Goal: Information Seeking & Learning: Compare options

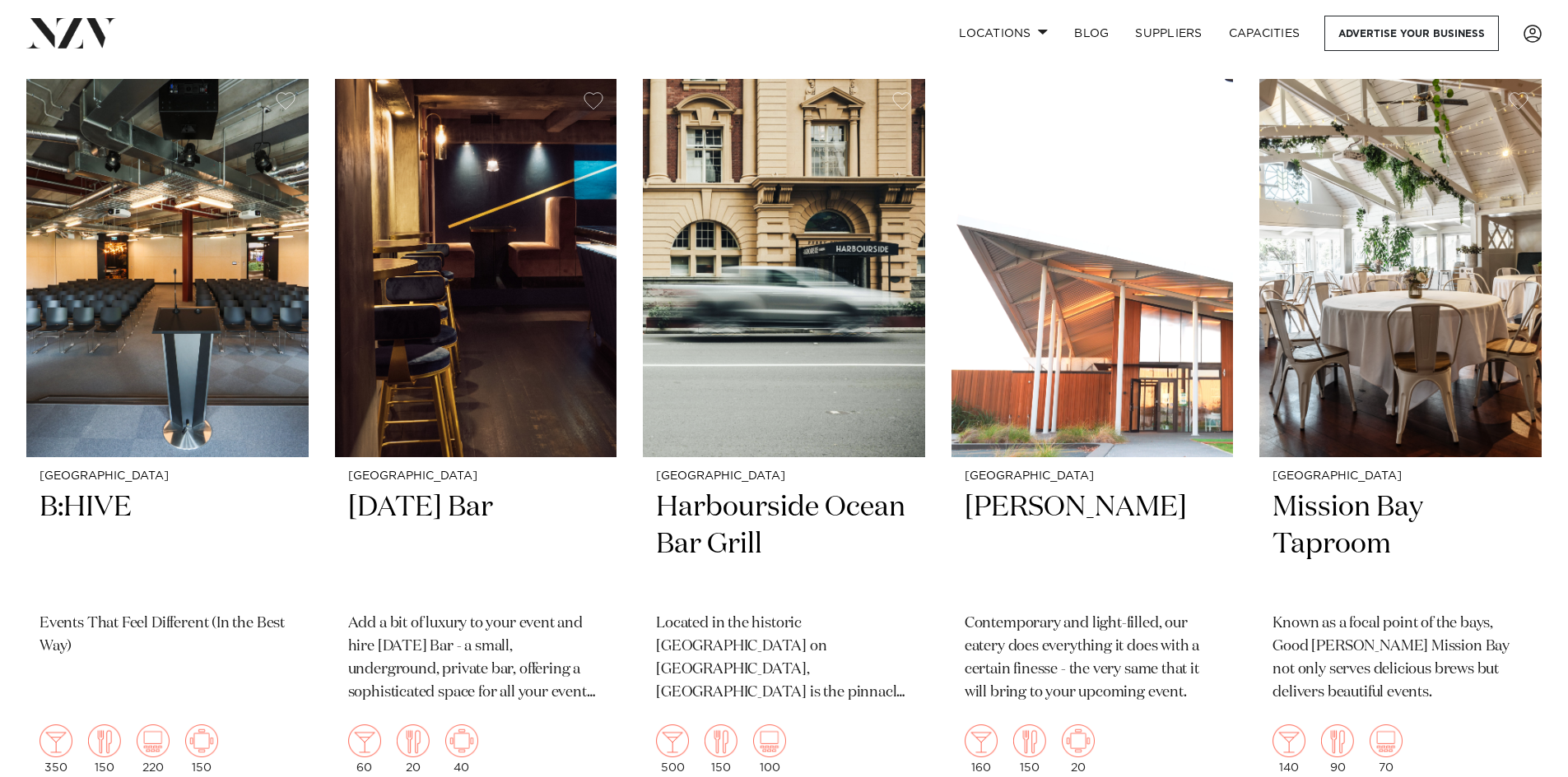
scroll to position [5512, 0]
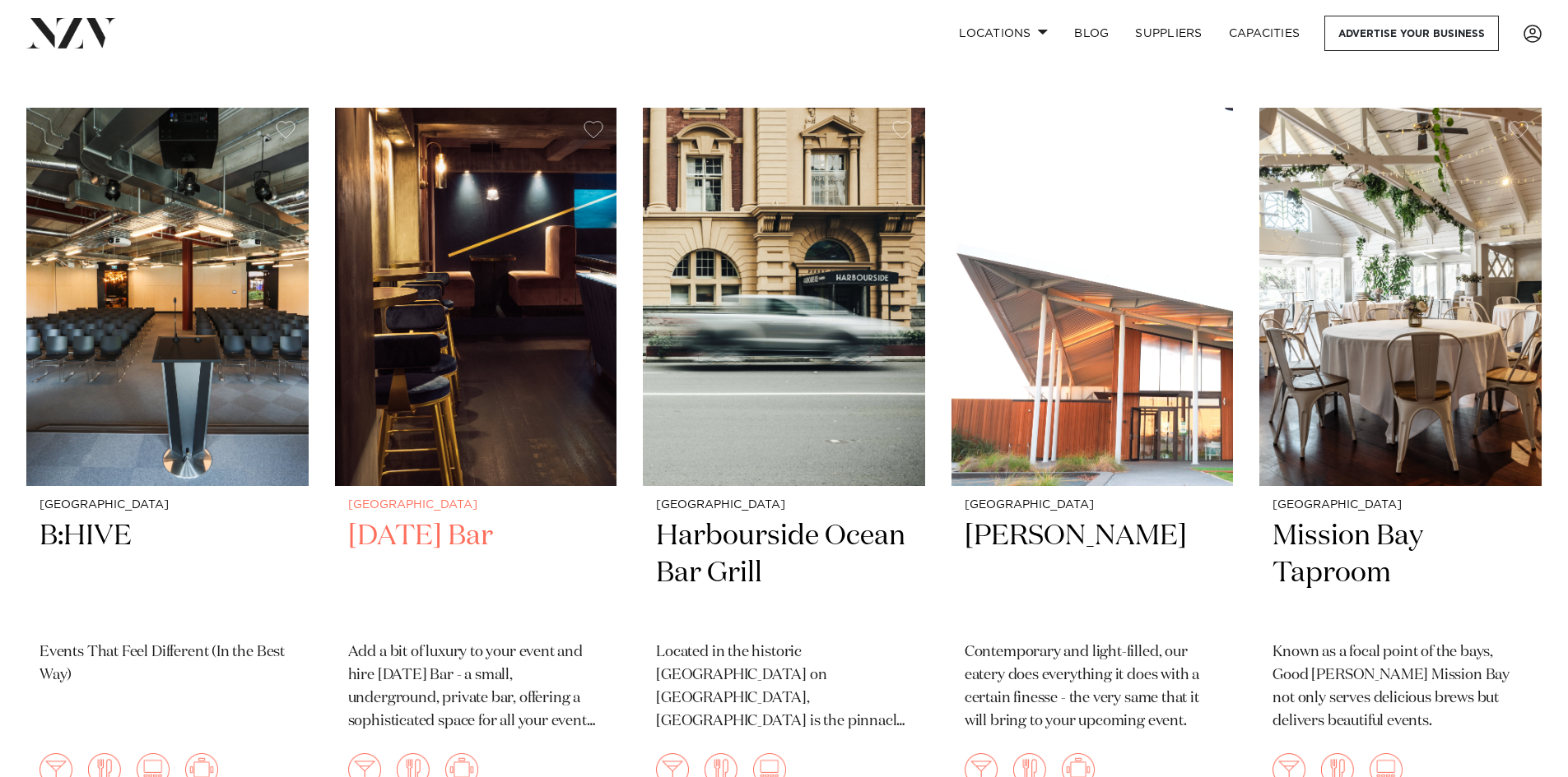
click at [568, 384] on img at bounding box center [476, 296] width 282 height 378
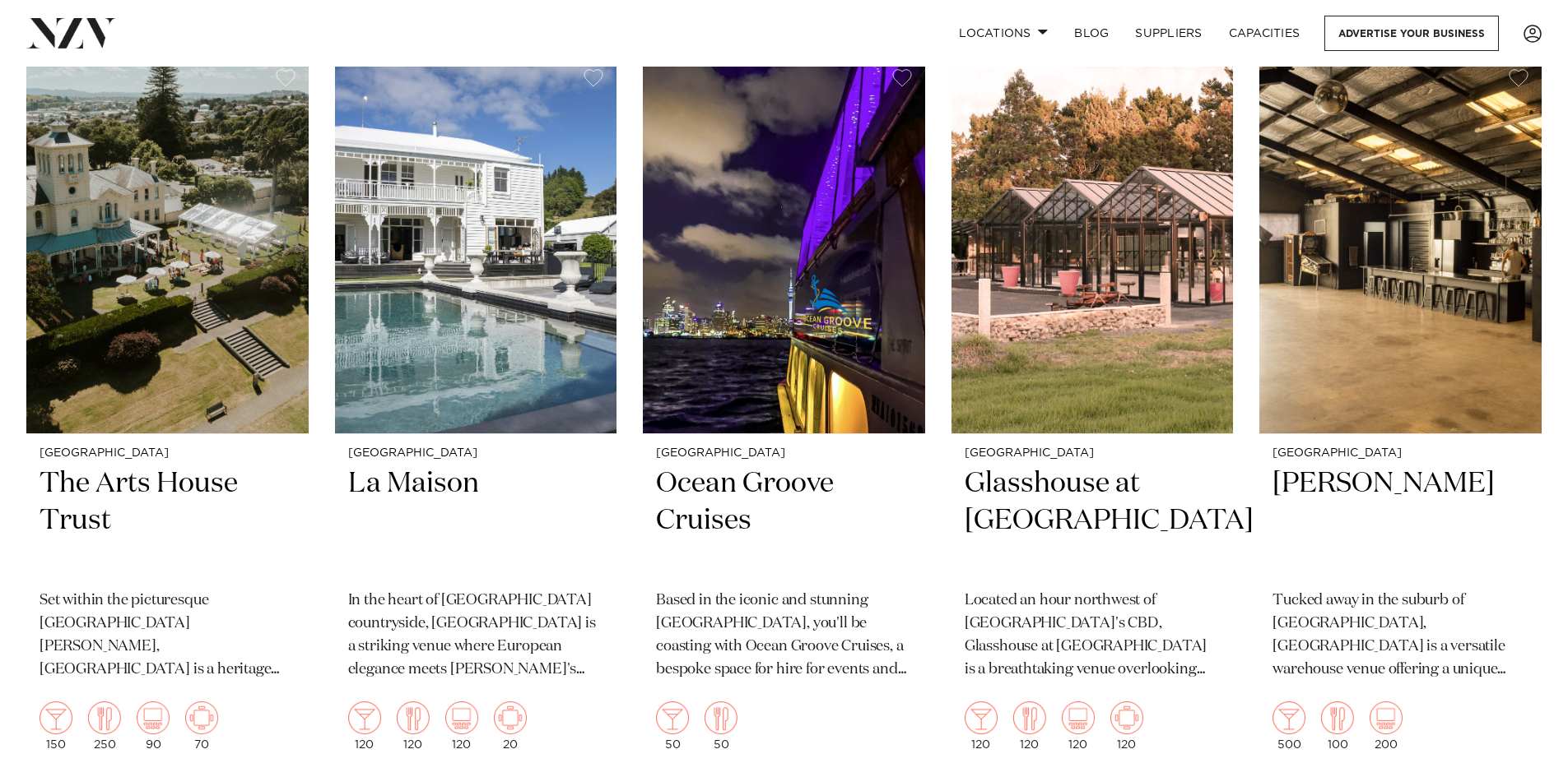
scroll to position [7052, 0]
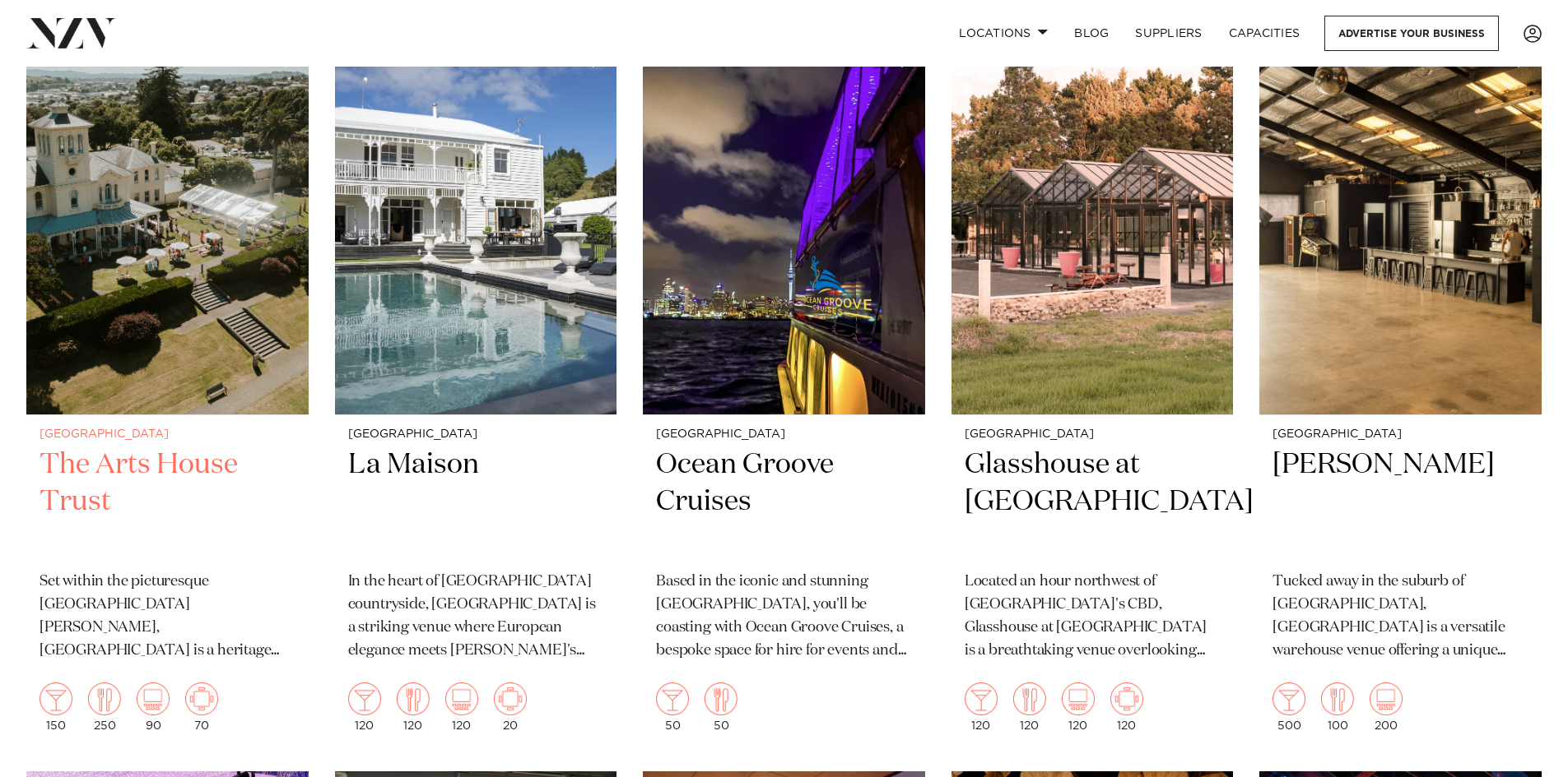
click at [203, 329] on img at bounding box center [167, 225] width 282 height 378
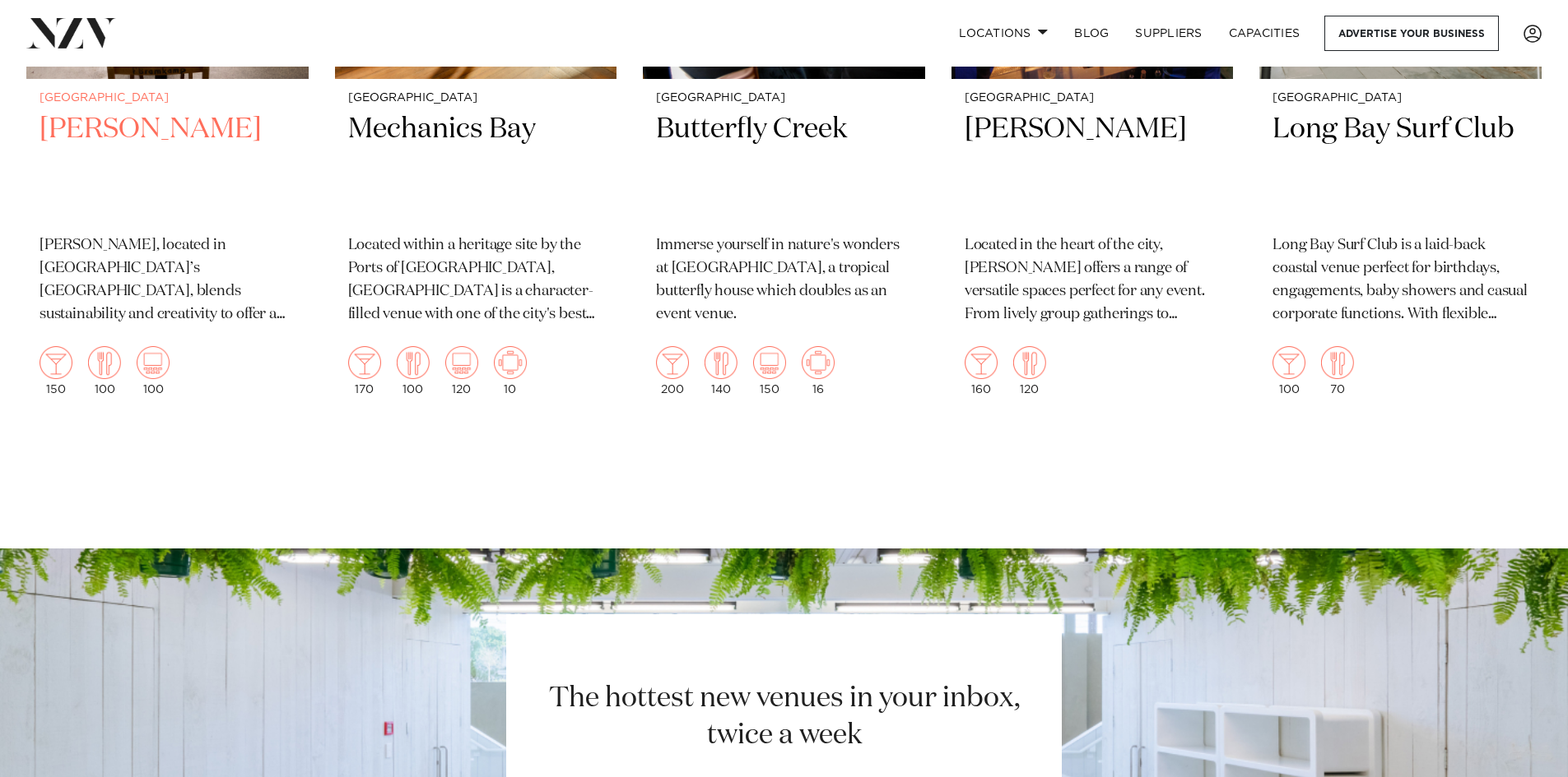
scroll to position [11794, 0]
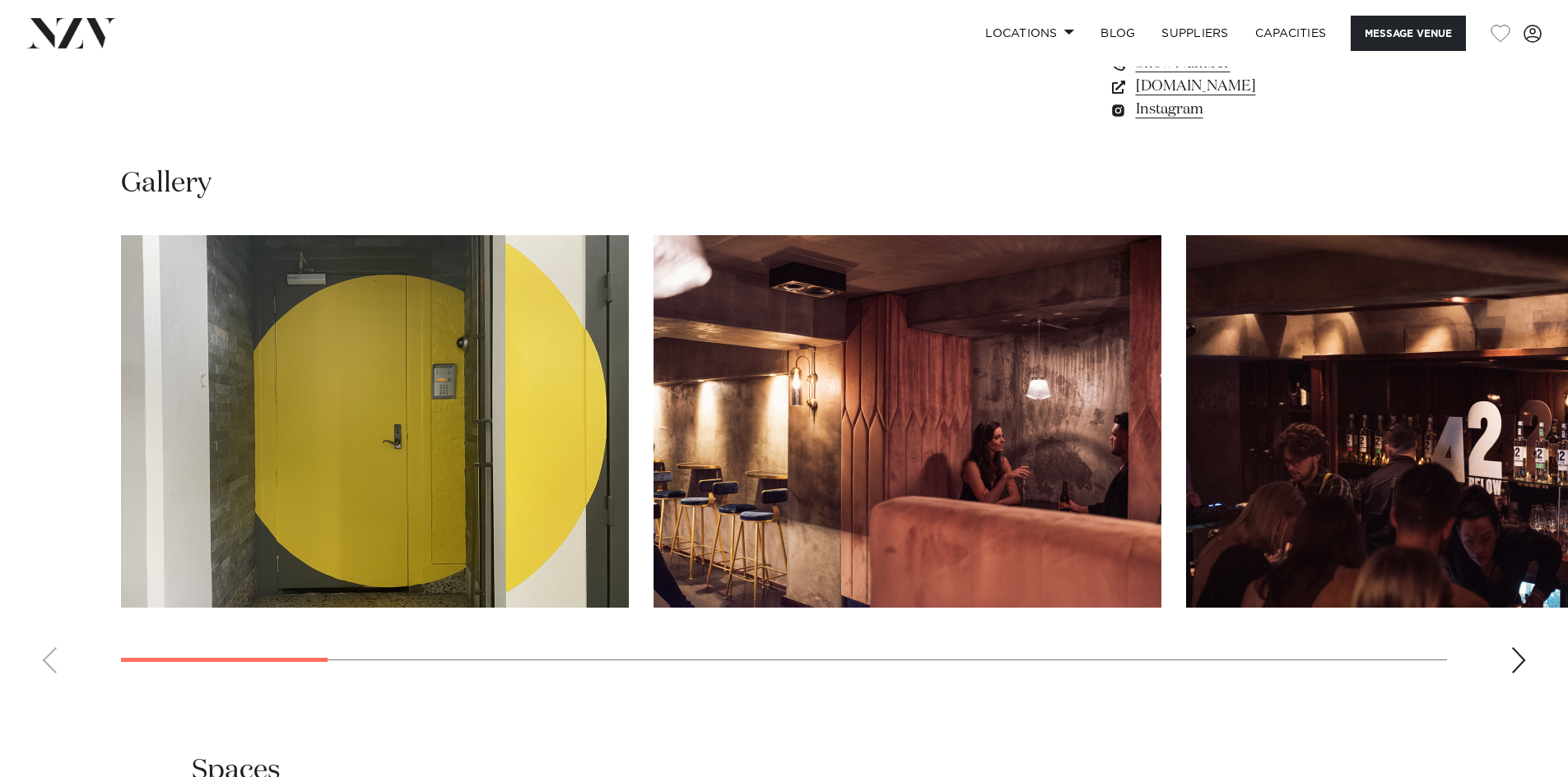
scroll to position [1484, 0]
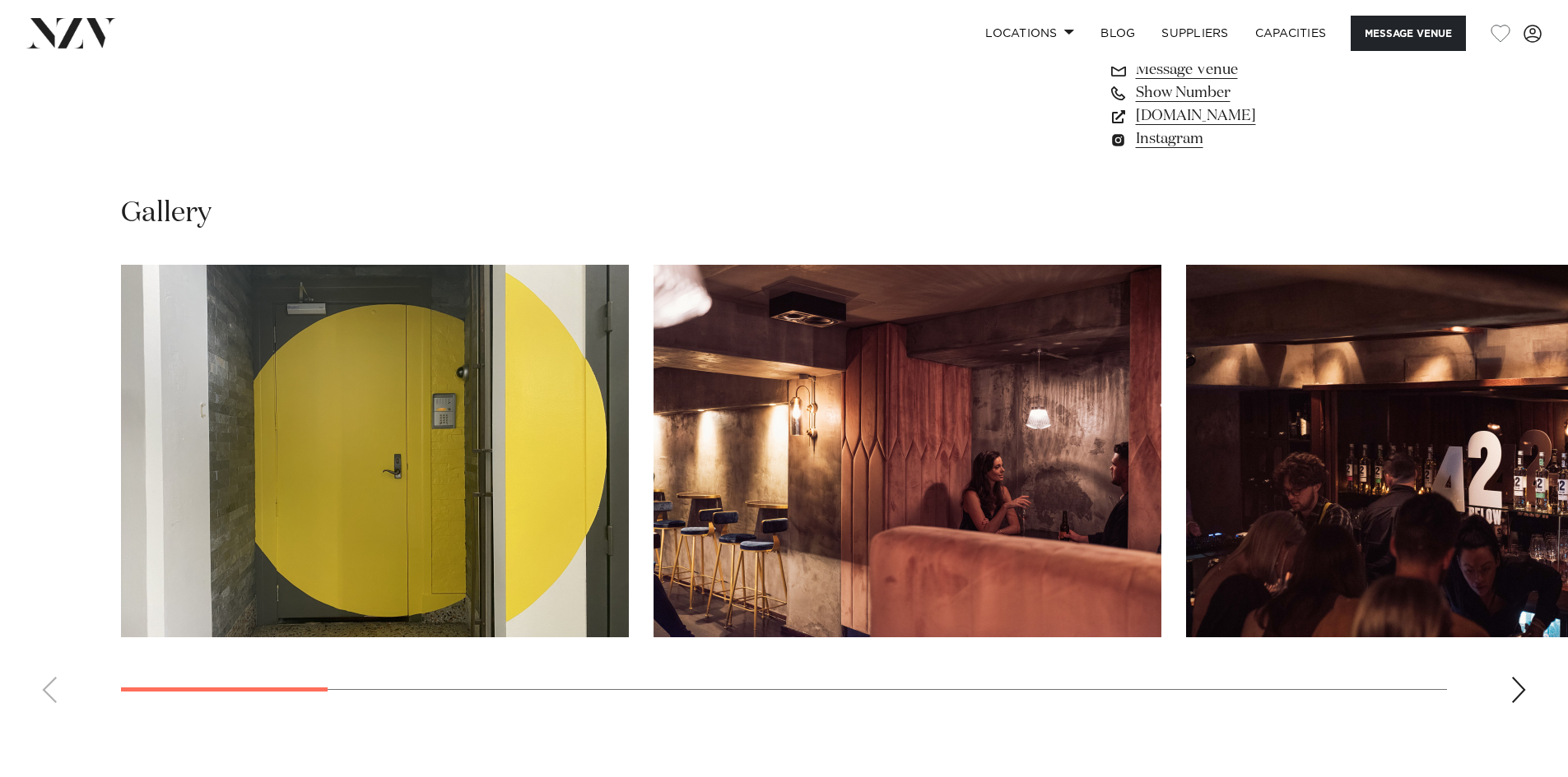
click at [1514, 677] on div "Next slide" at bounding box center [1518, 690] width 17 height 26
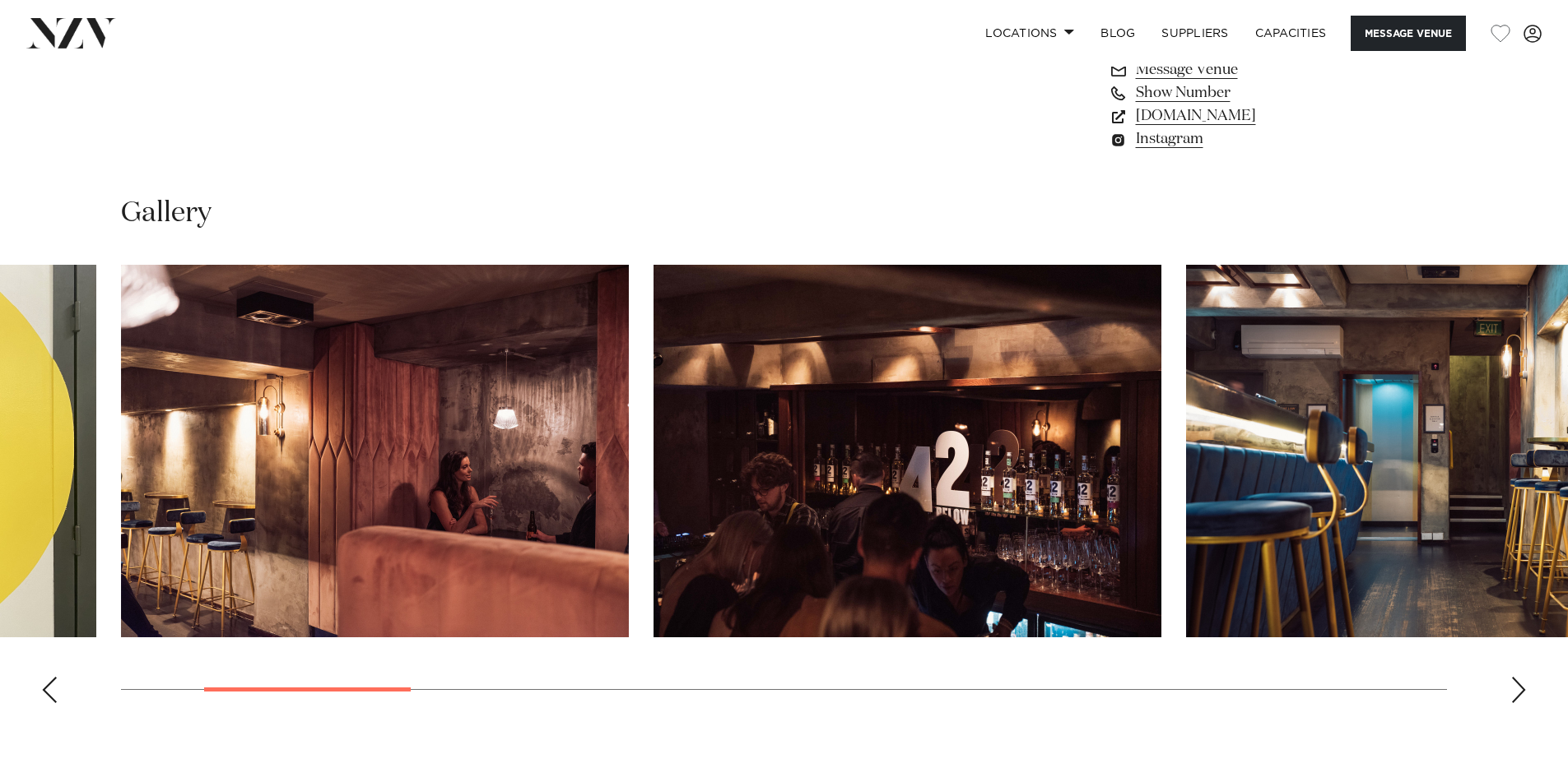
click at [1514, 677] on div "Next slide" at bounding box center [1518, 690] width 17 height 26
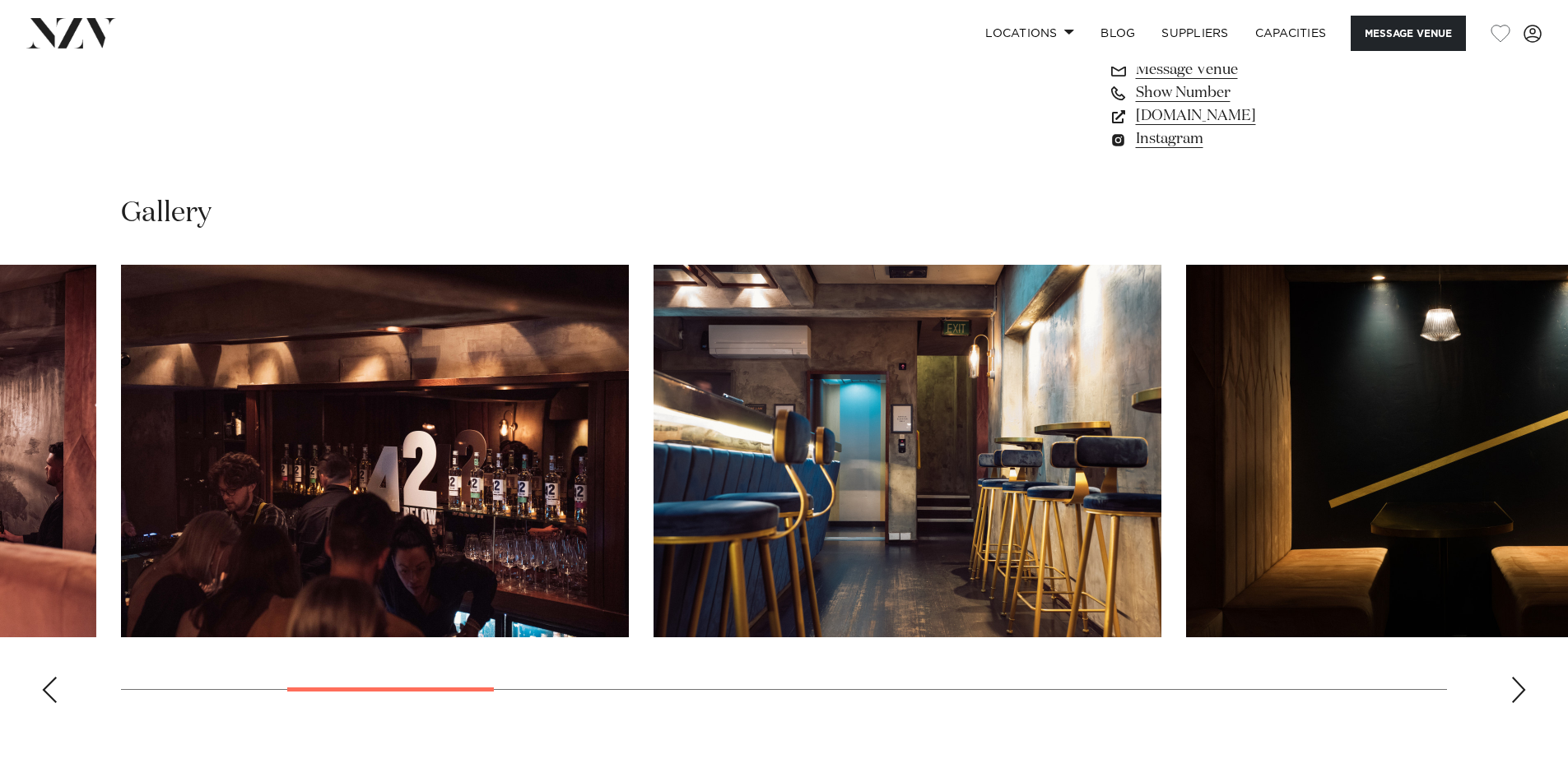
click at [1514, 677] on div "Next slide" at bounding box center [1518, 690] width 17 height 26
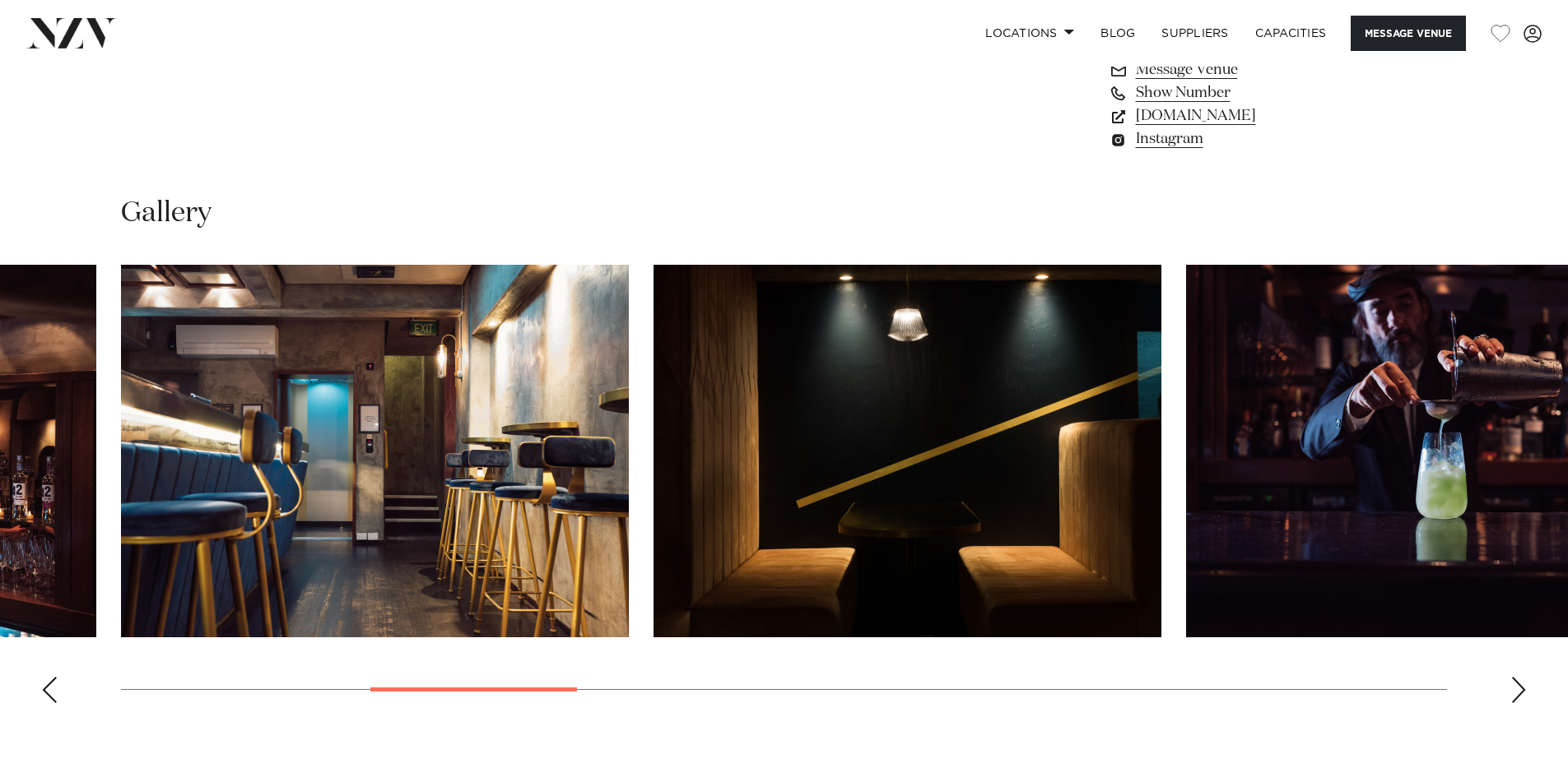
click at [1514, 677] on div "Next slide" at bounding box center [1518, 690] width 17 height 26
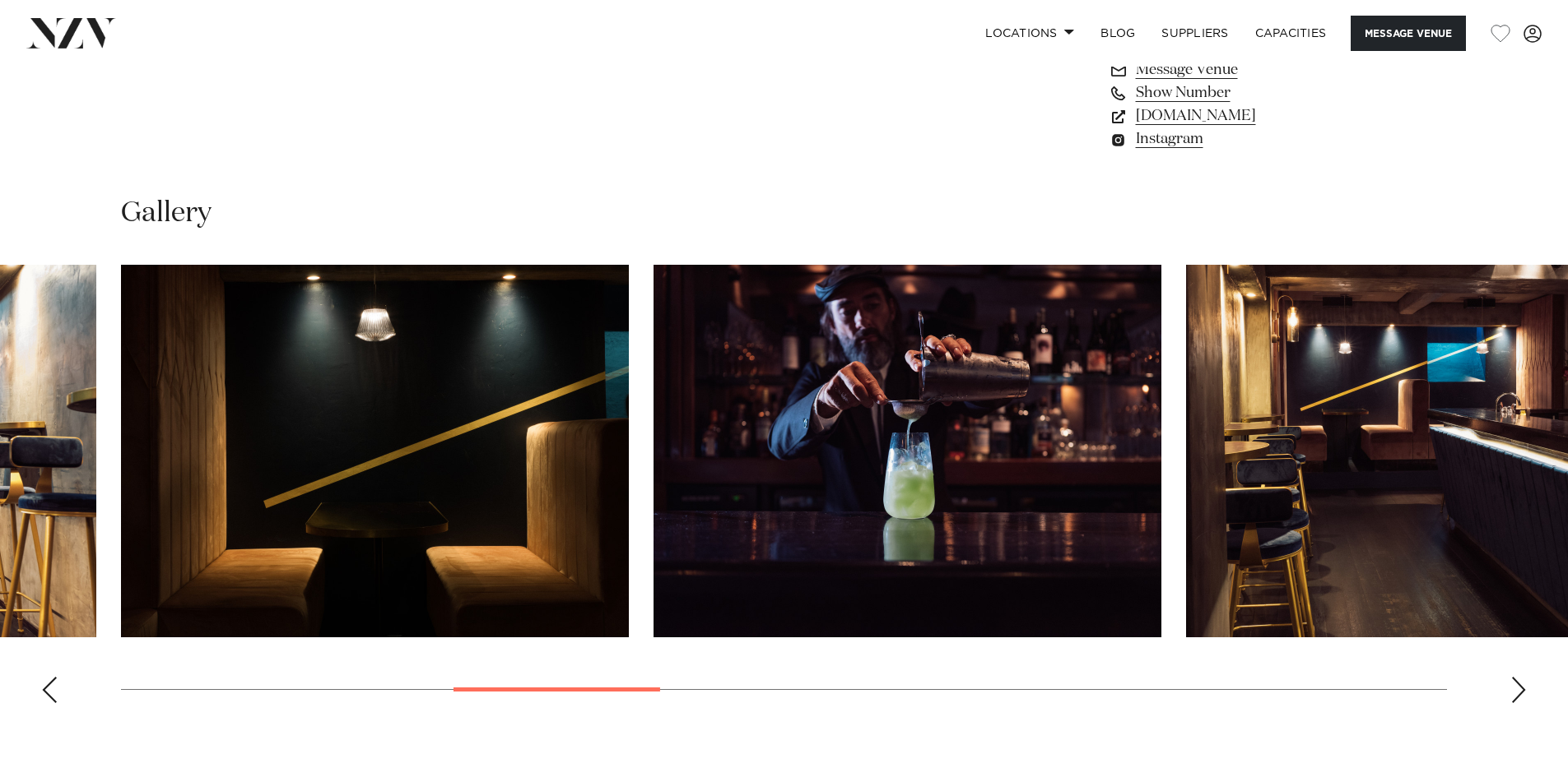
click at [1514, 677] on div "Next slide" at bounding box center [1518, 690] width 17 height 26
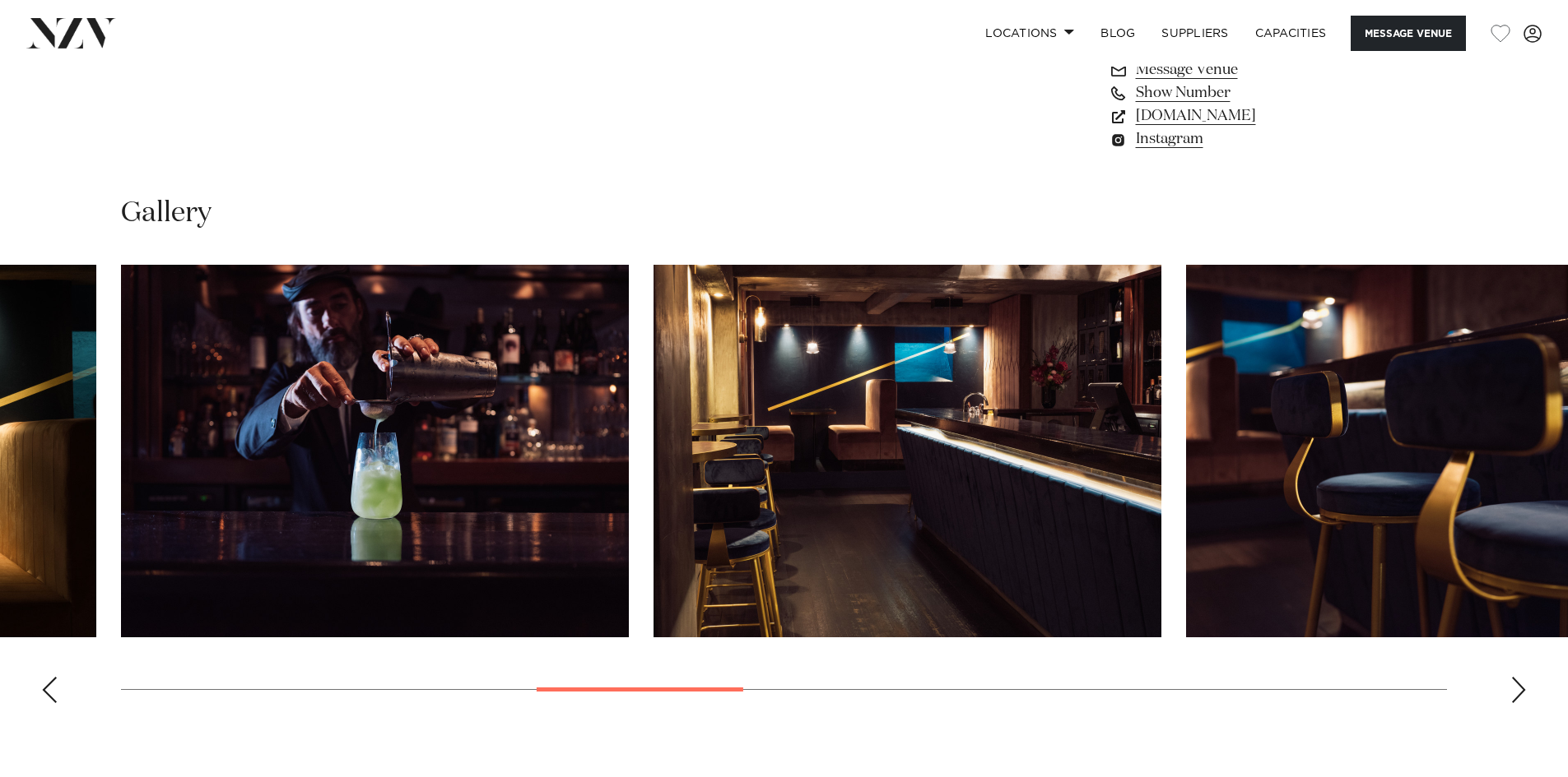
click at [1514, 677] on div "Next slide" at bounding box center [1518, 690] width 17 height 26
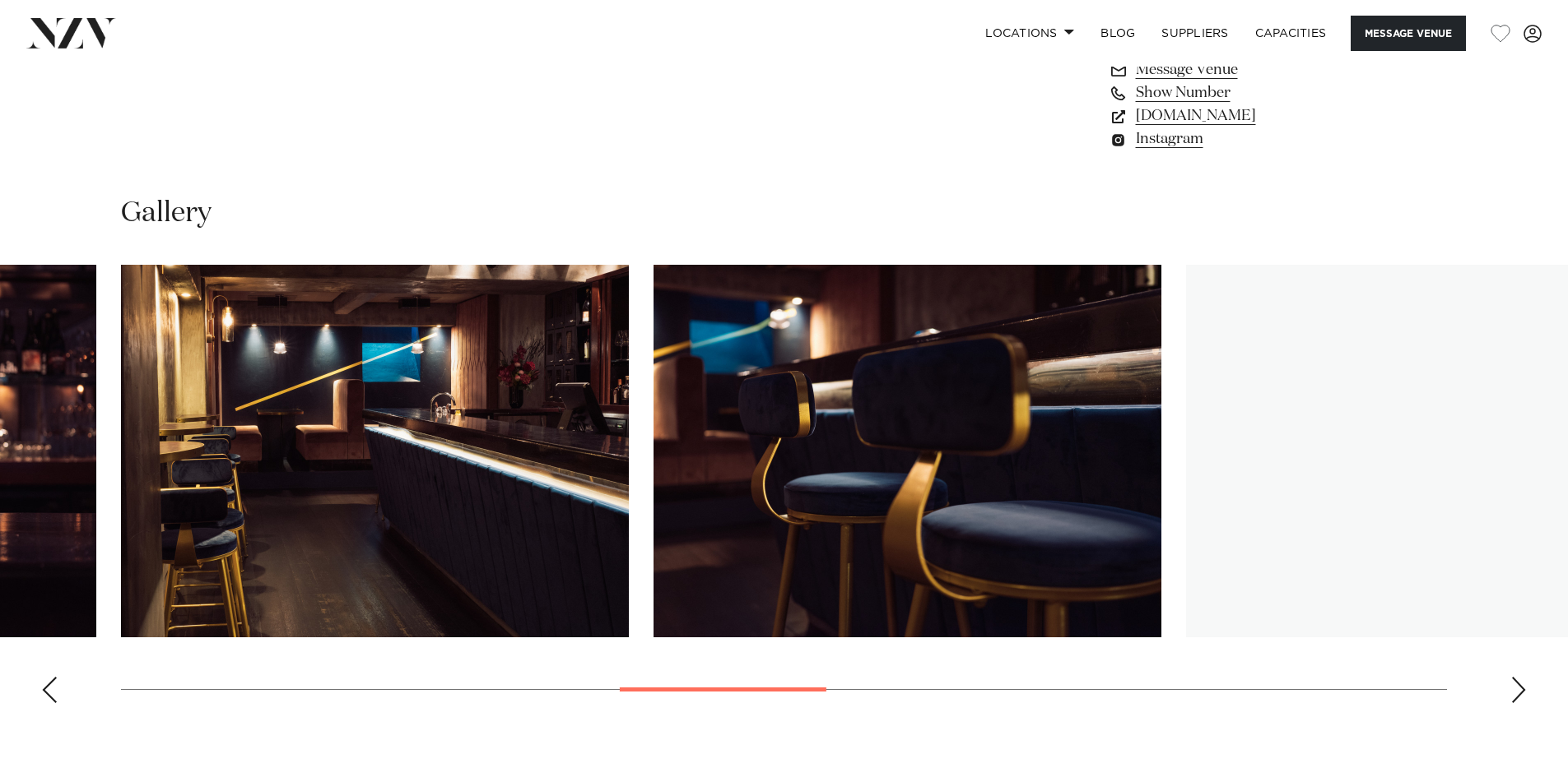
click at [1514, 677] on div "Next slide" at bounding box center [1518, 690] width 17 height 26
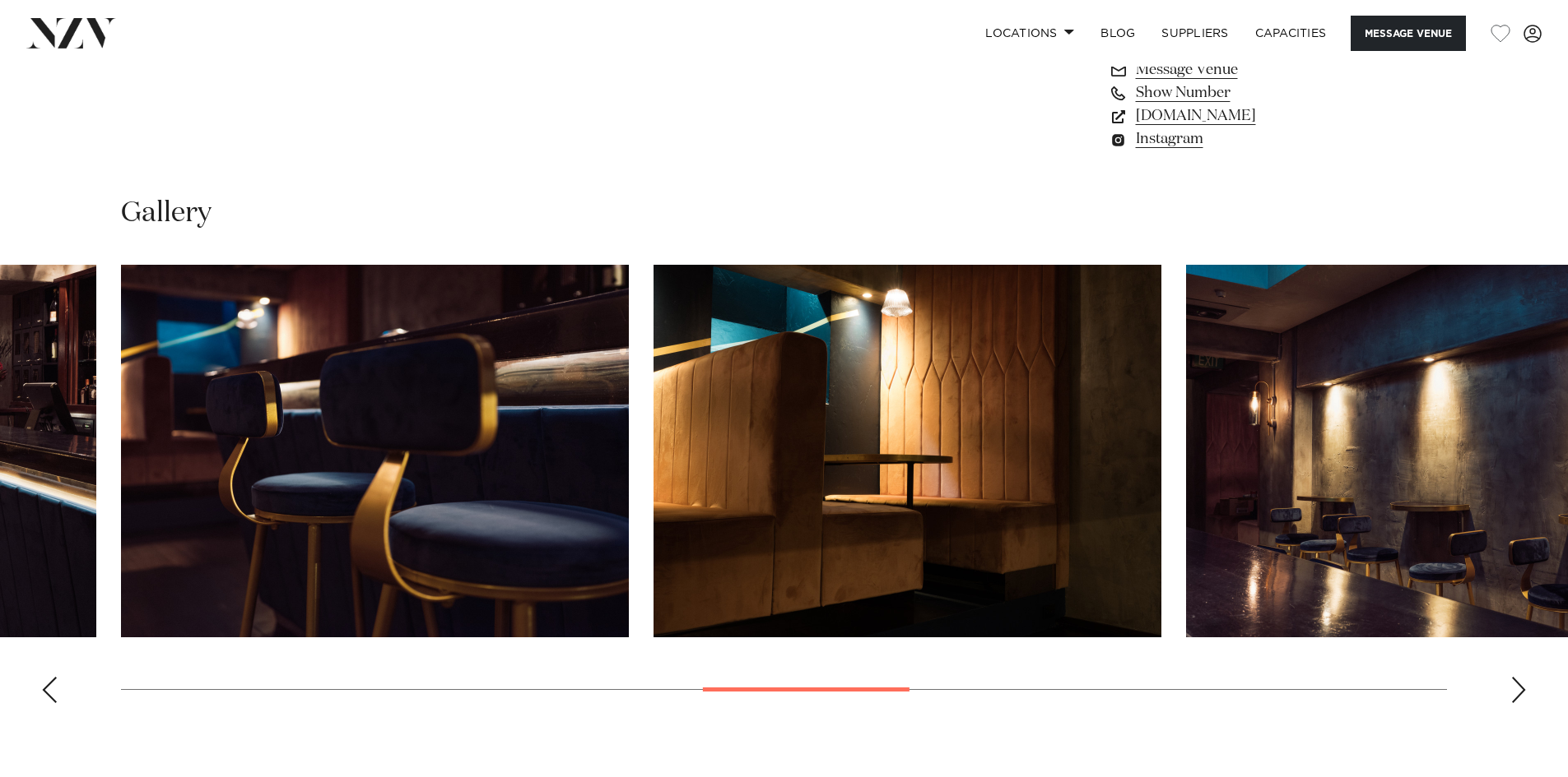
click at [1514, 677] on div "Next slide" at bounding box center [1518, 690] width 17 height 26
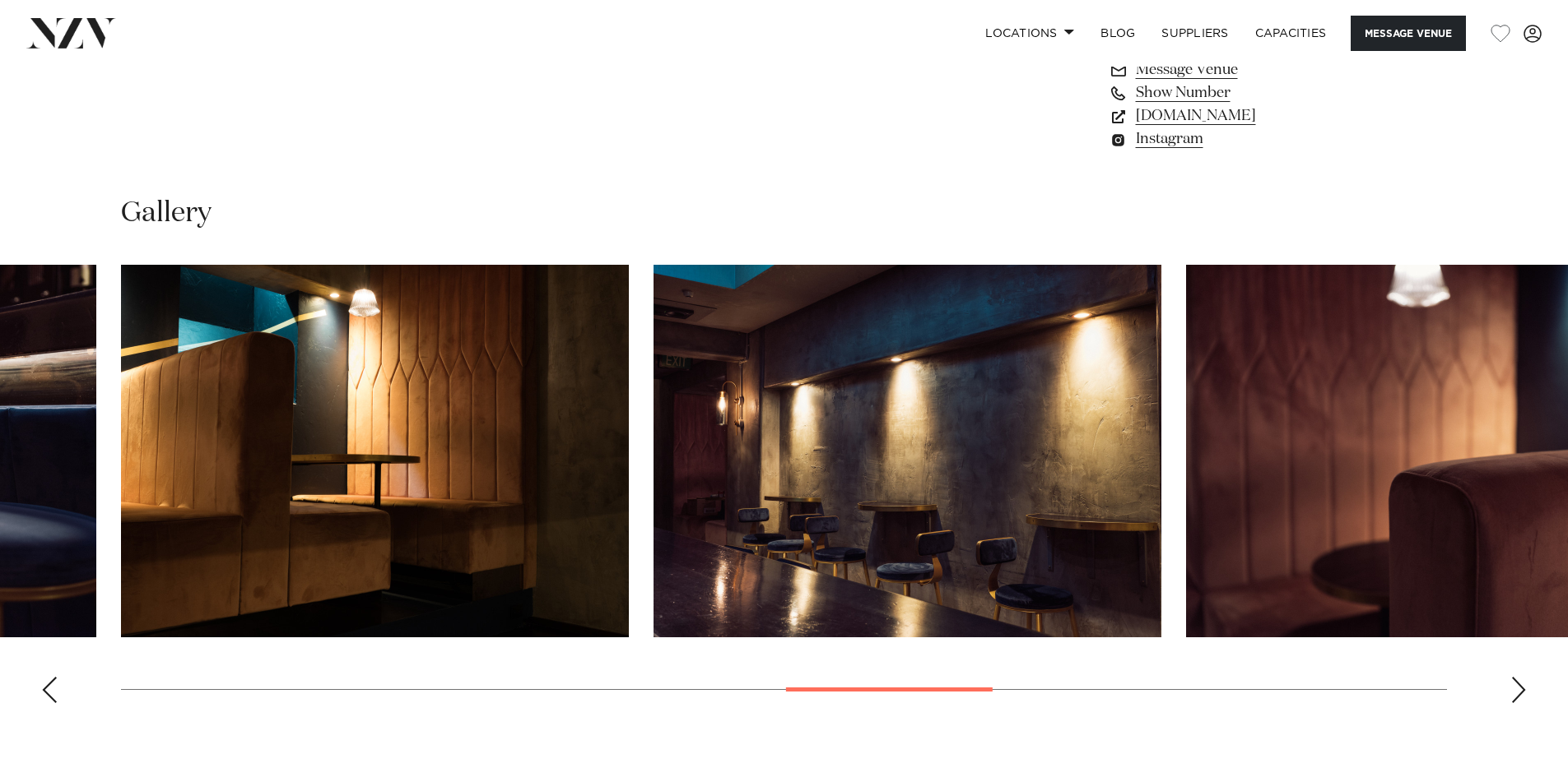
click at [1514, 677] on div "Next slide" at bounding box center [1518, 690] width 17 height 26
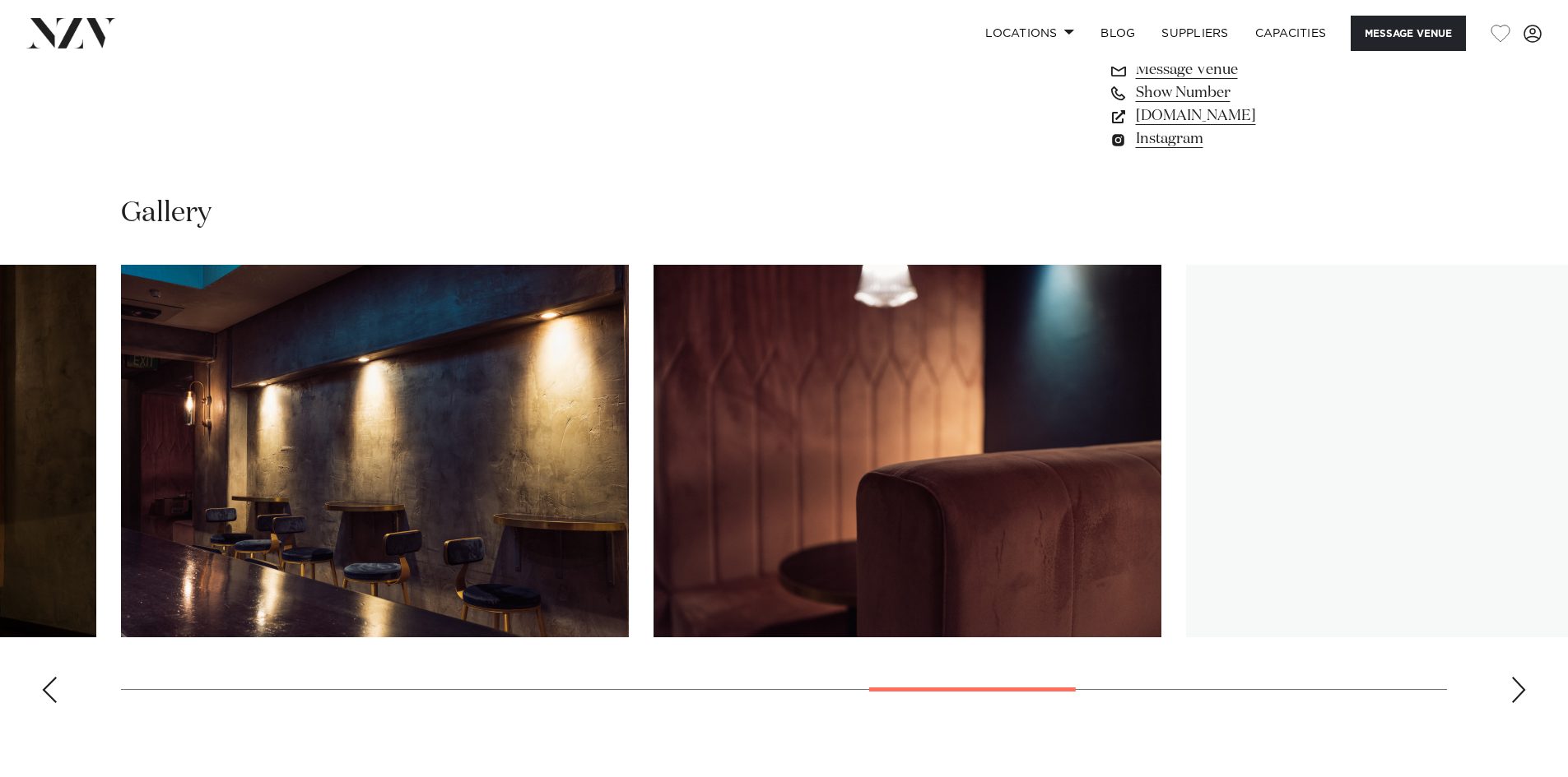
click at [1514, 677] on div "Next slide" at bounding box center [1518, 690] width 17 height 26
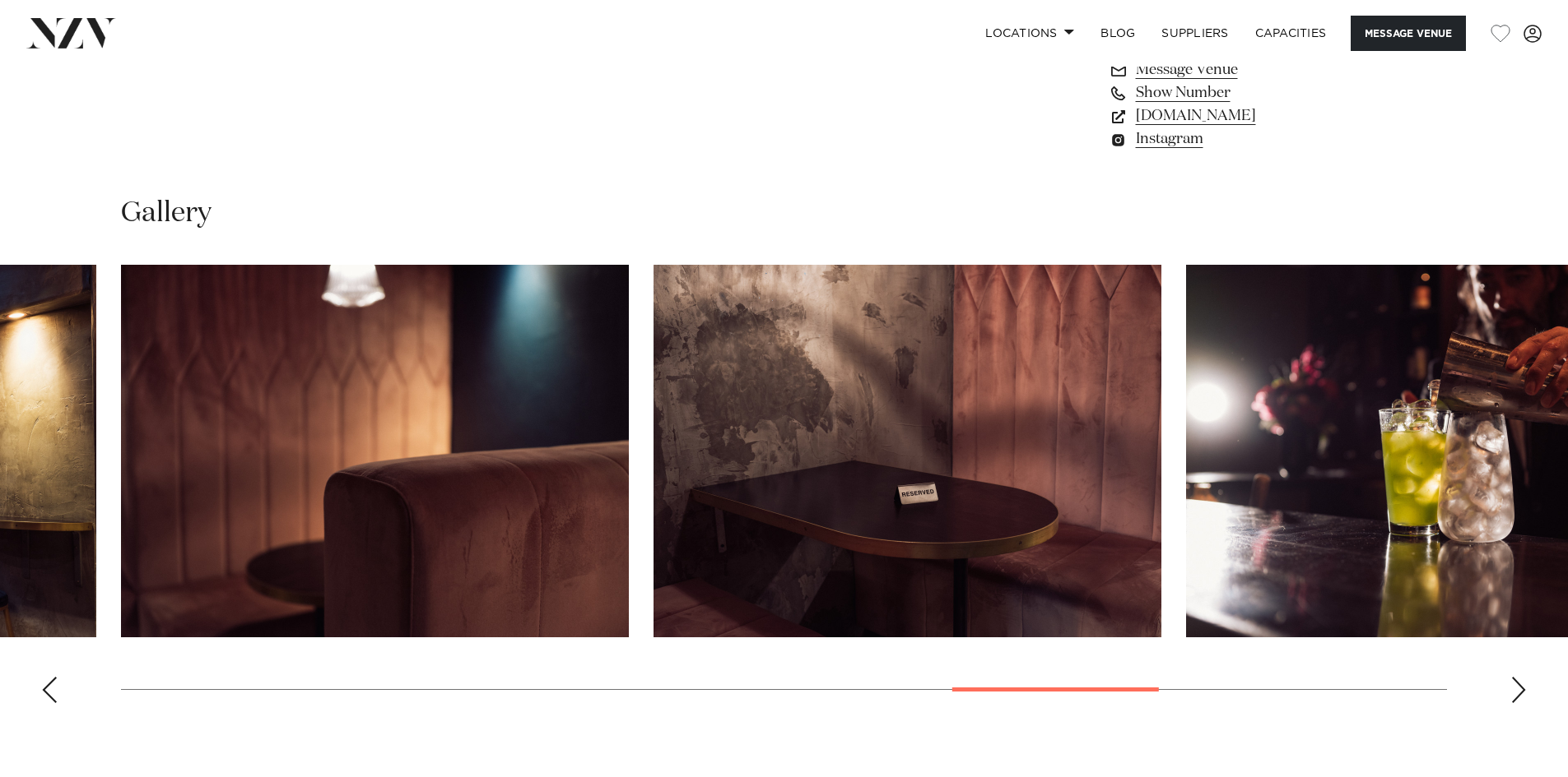
click at [1514, 677] on div "Next slide" at bounding box center [1518, 690] width 17 height 26
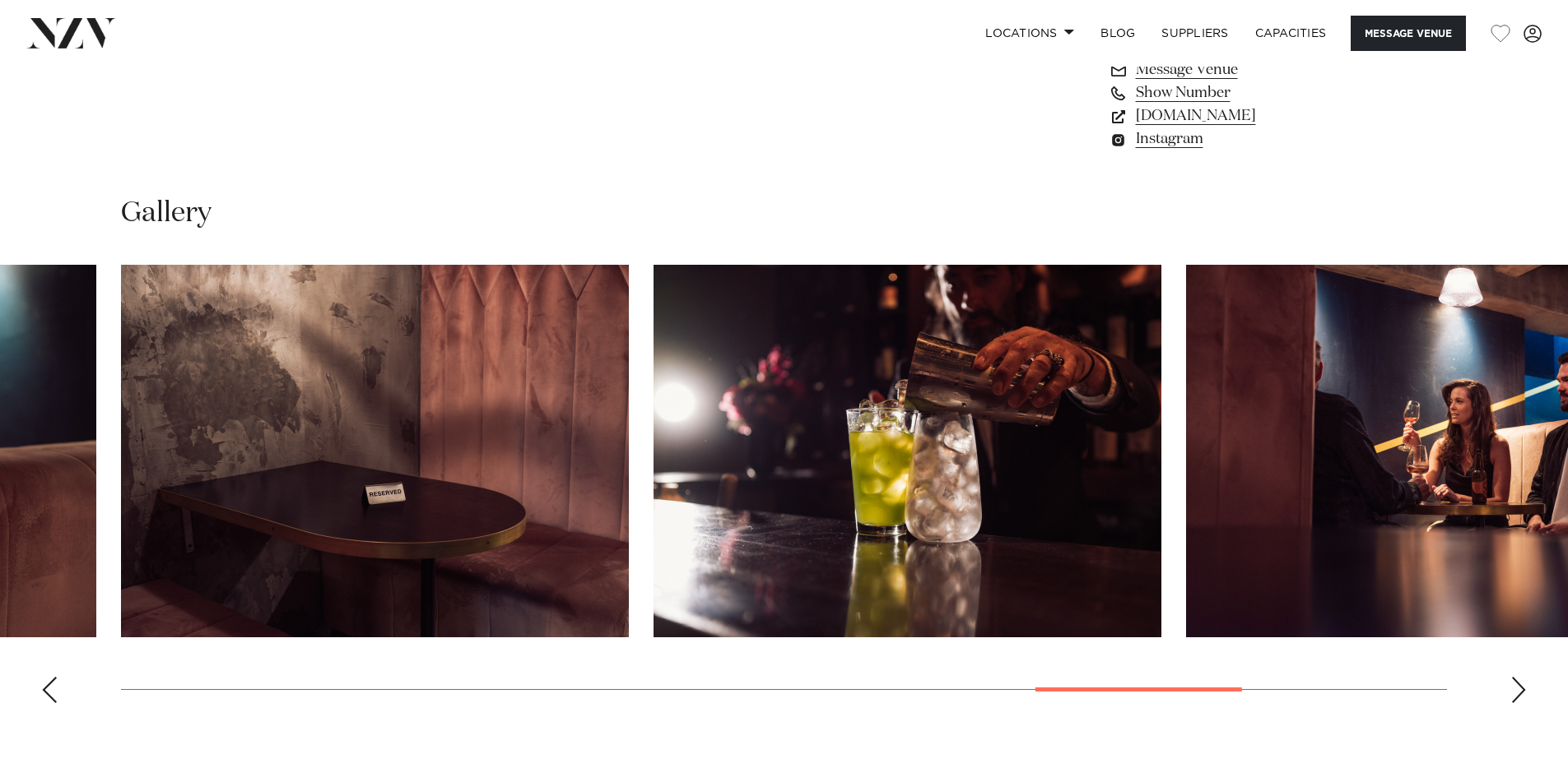
click at [1514, 677] on div "Next slide" at bounding box center [1518, 690] width 17 height 26
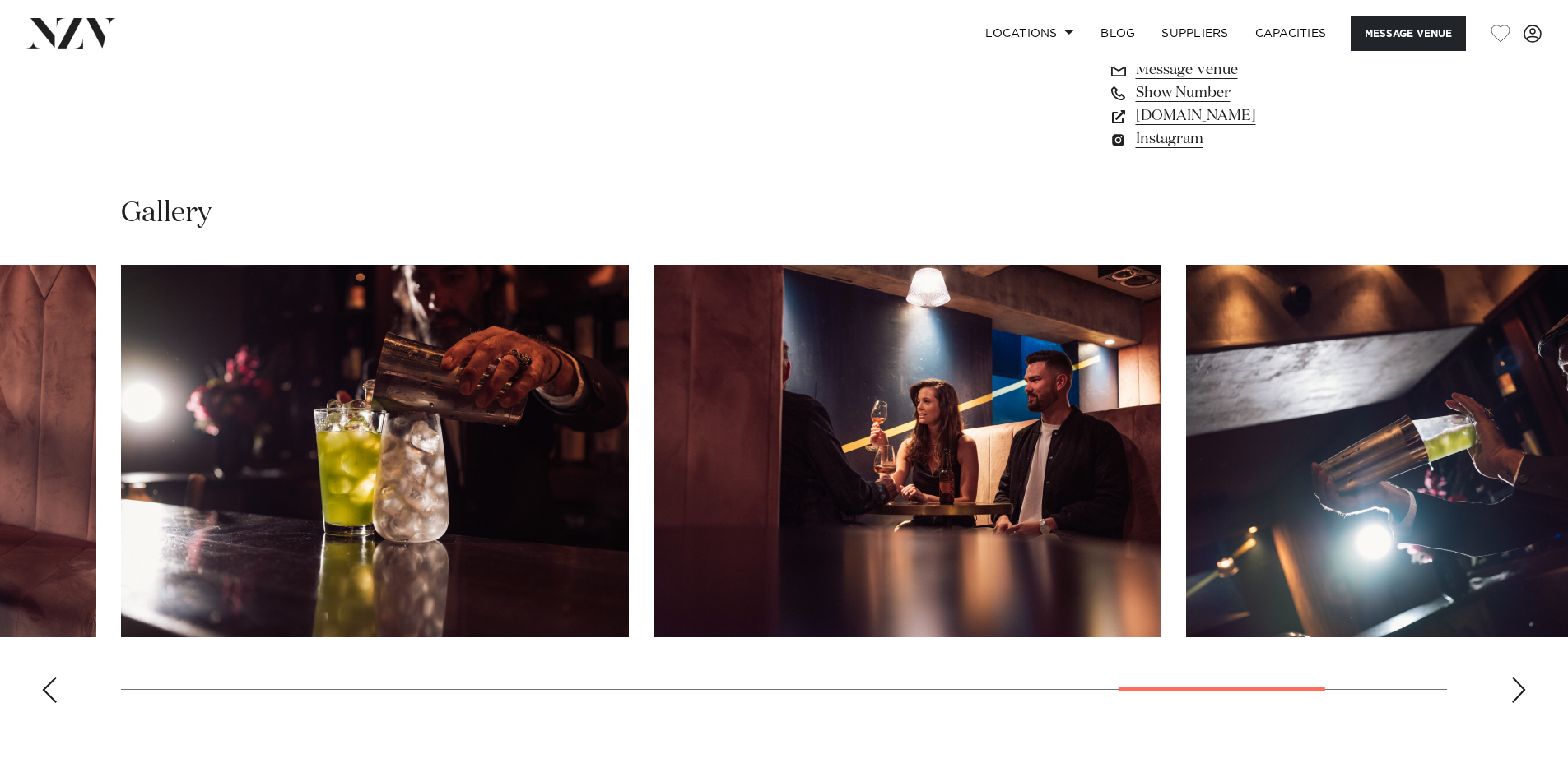
click at [1514, 677] on div "Next slide" at bounding box center [1518, 690] width 17 height 26
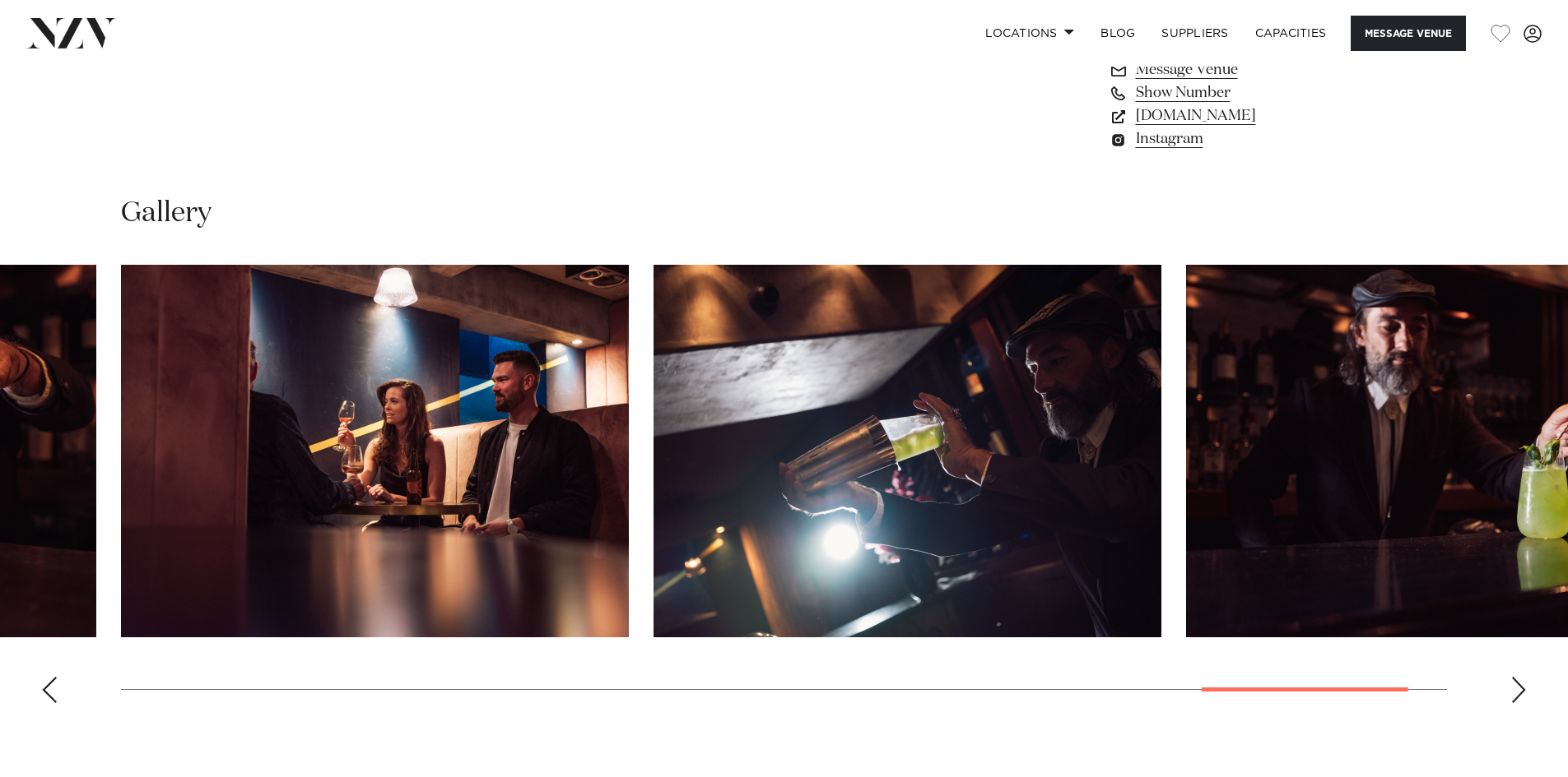
click at [1514, 677] on div "Next slide" at bounding box center [1518, 690] width 17 height 26
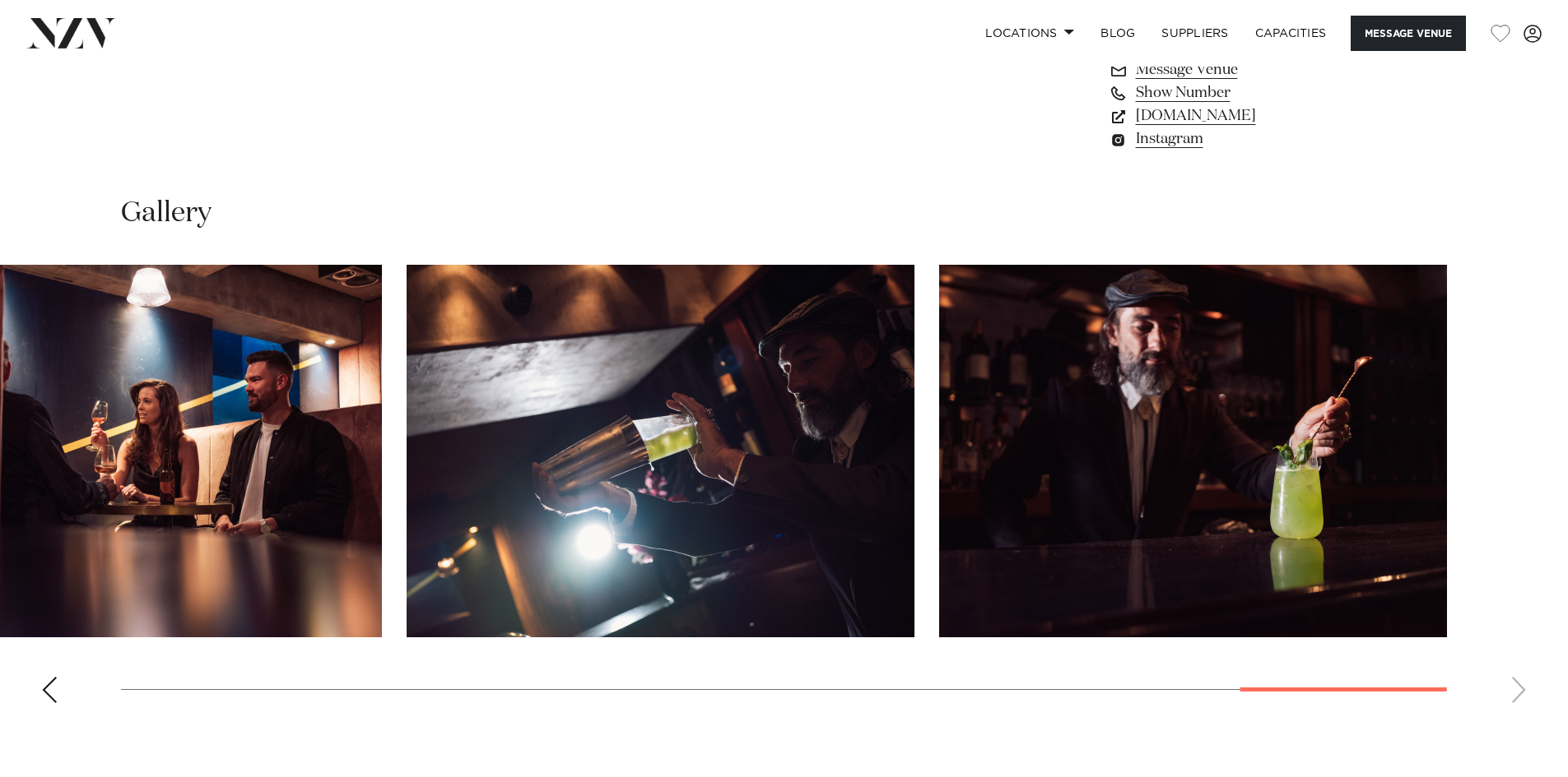
click at [1514, 662] on swiper-container at bounding box center [784, 490] width 1568 height 452
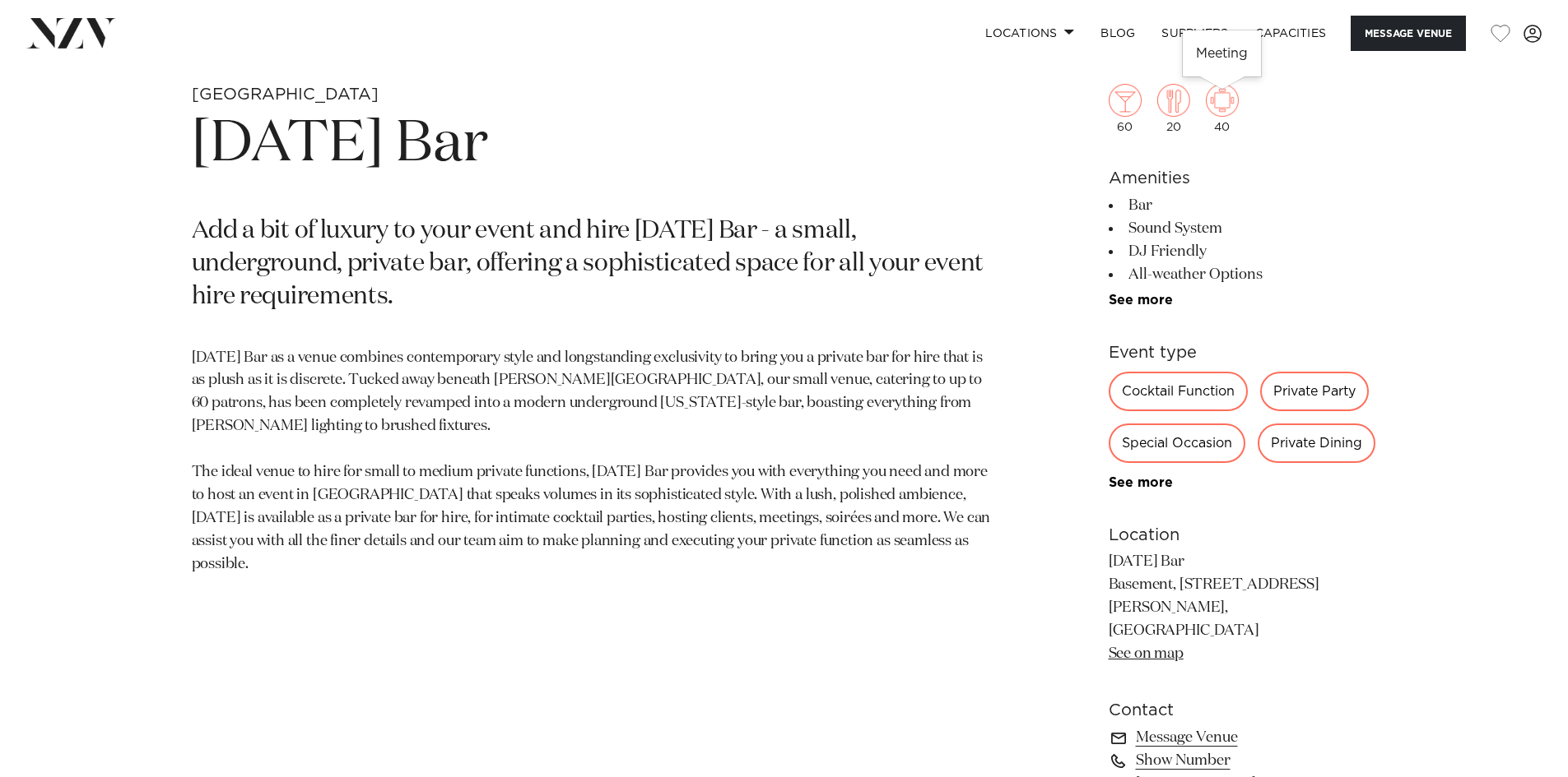
scroll to position [579, 0]
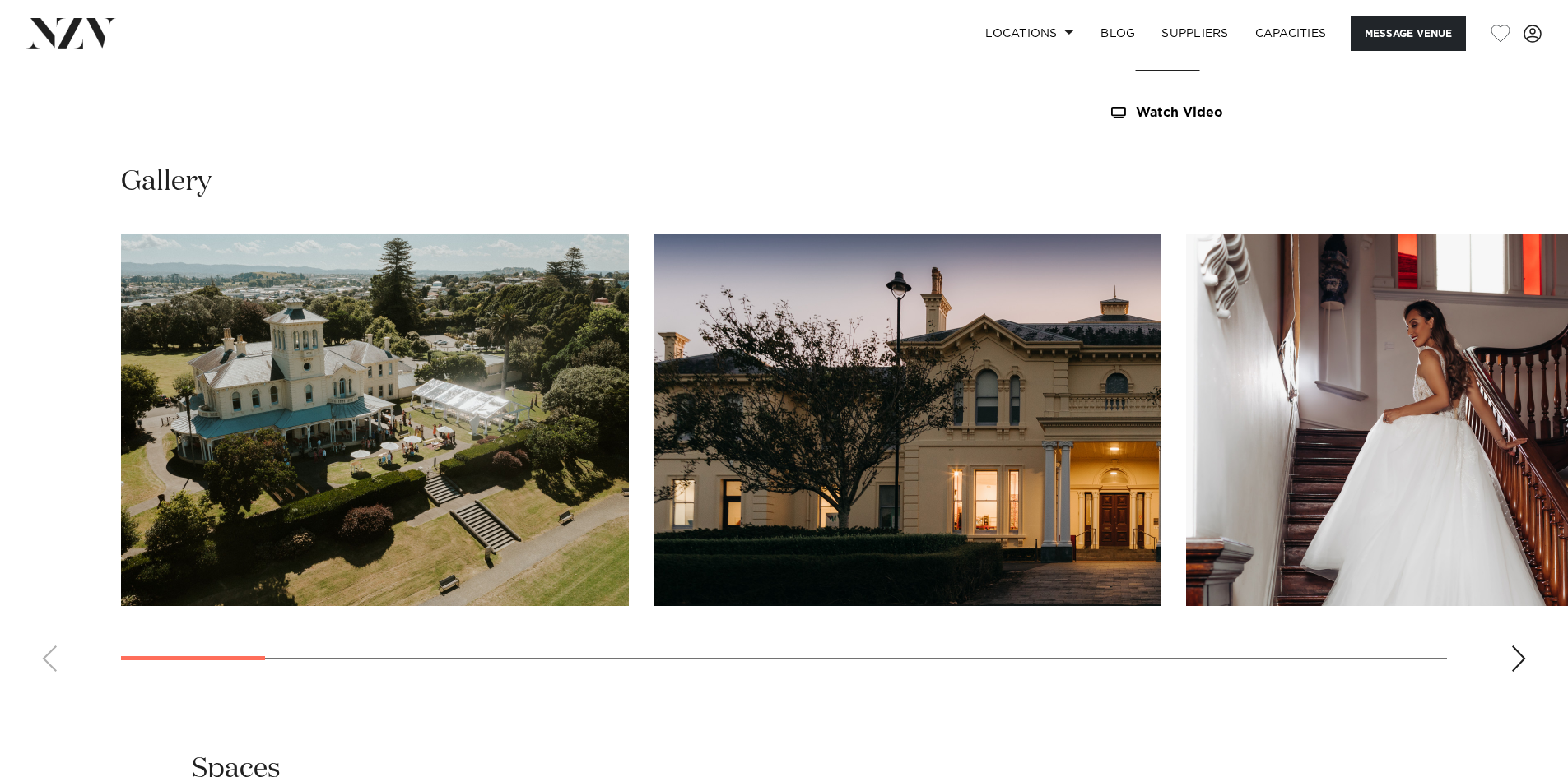
scroll to position [1563, 0]
click at [1507, 663] on swiper-container at bounding box center [784, 458] width 1568 height 452
click at [1512, 658] on div "Next slide" at bounding box center [1518, 658] width 17 height 26
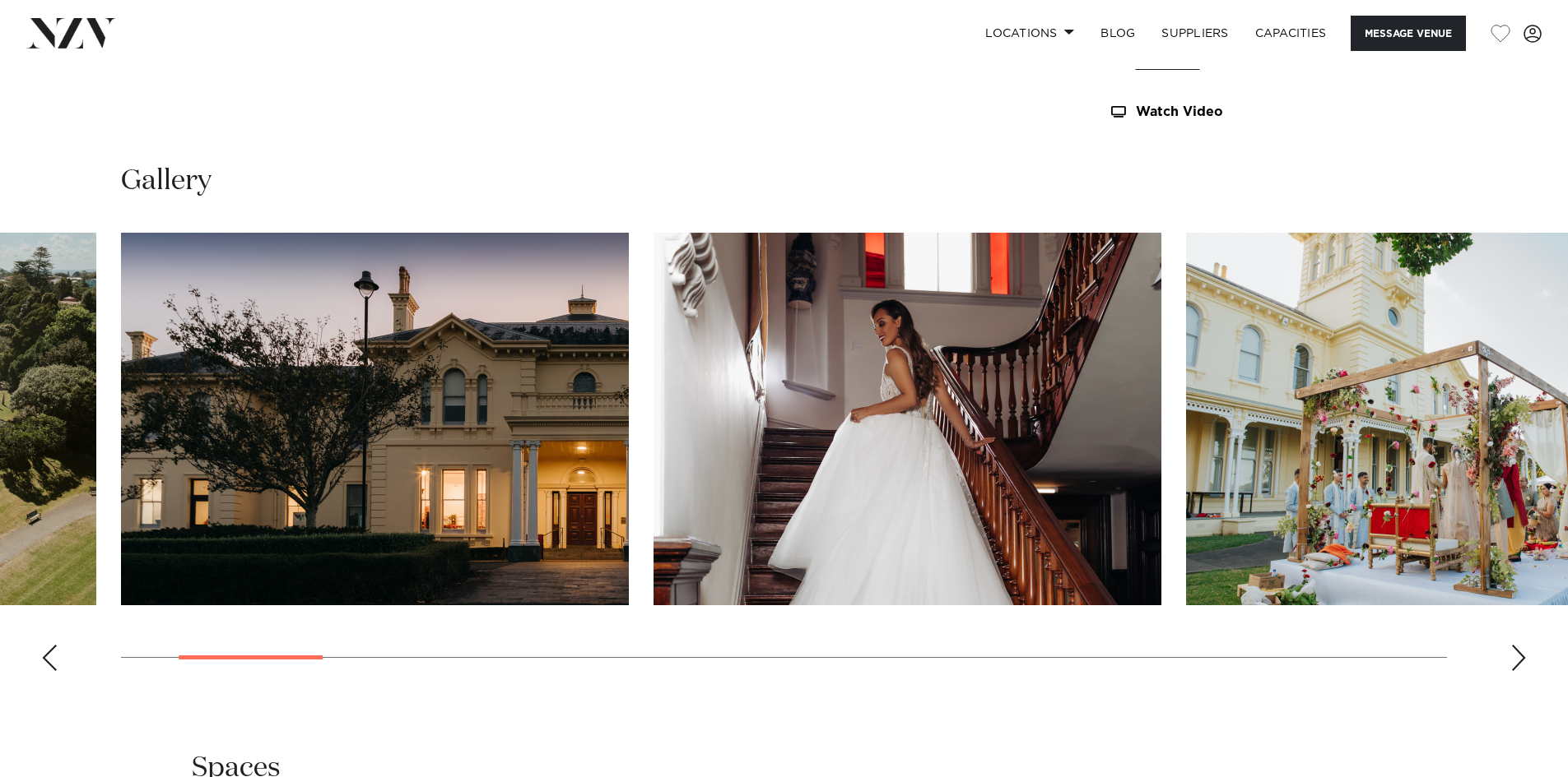
click at [1512, 658] on div "Next slide" at bounding box center [1518, 658] width 17 height 26
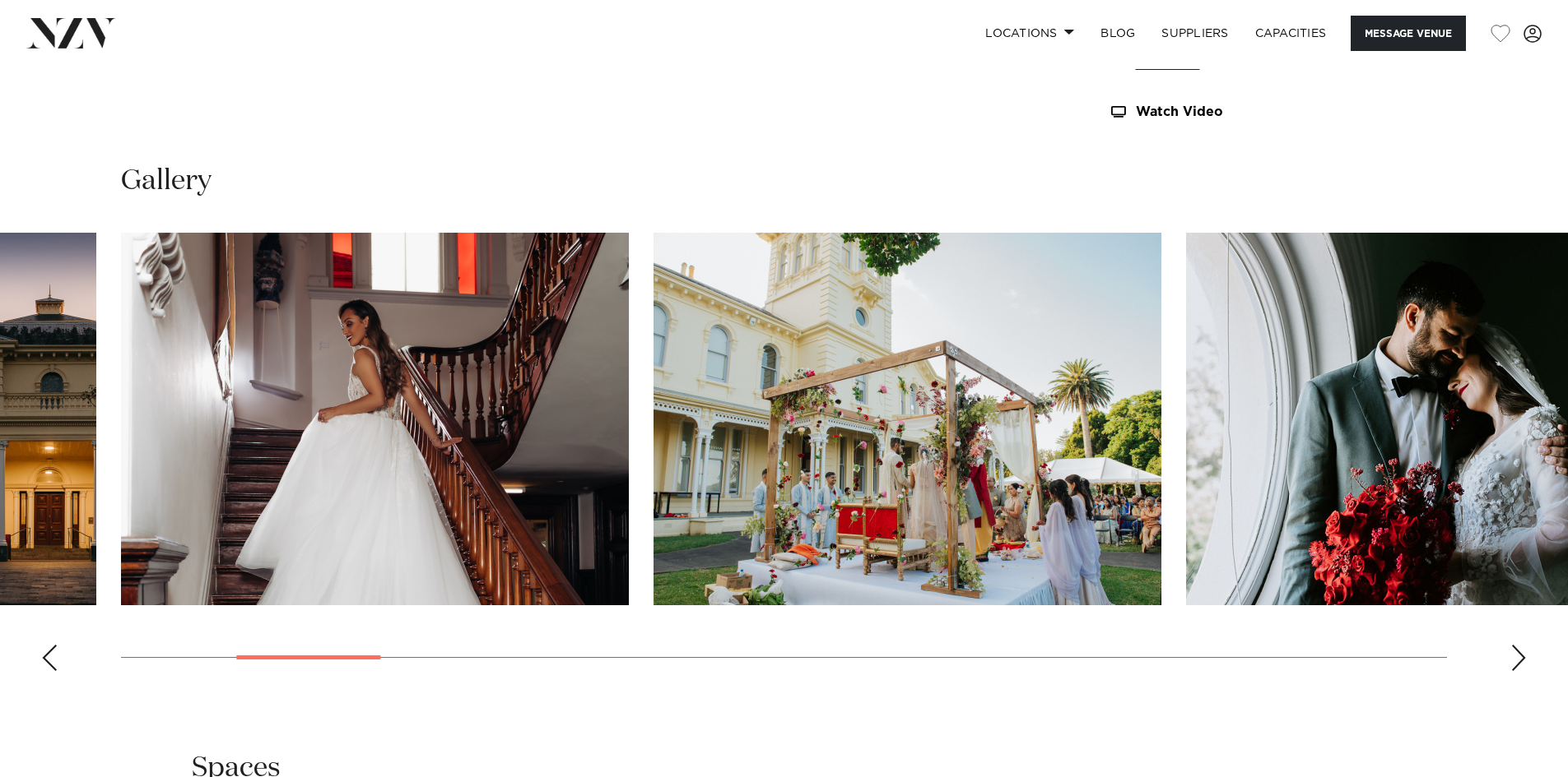
click at [1512, 658] on div "Next slide" at bounding box center [1518, 658] width 17 height 26
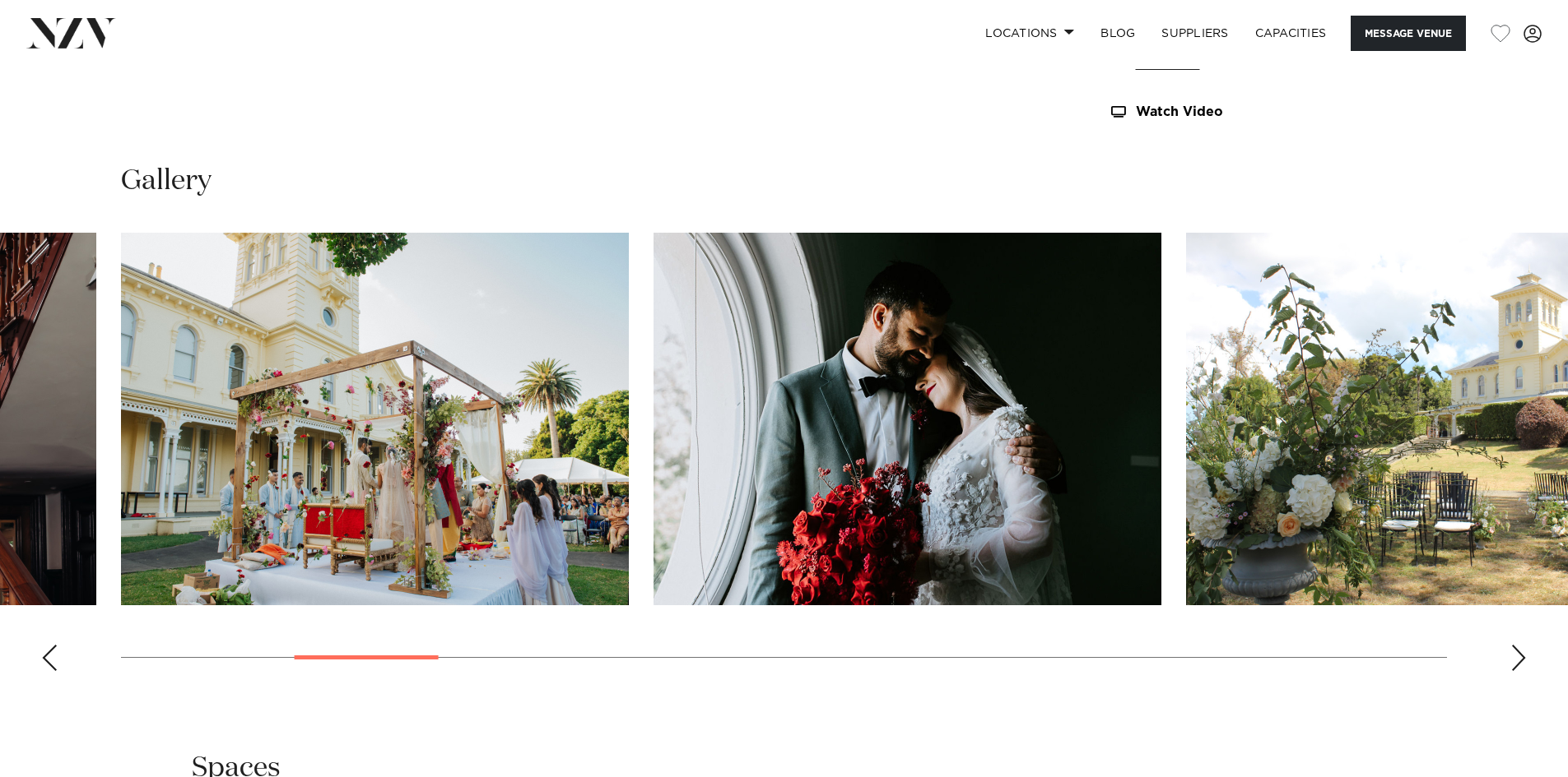
click at [1512, 658] on div "Next slide" at bounding box center [1518, 658] width 17 height 26
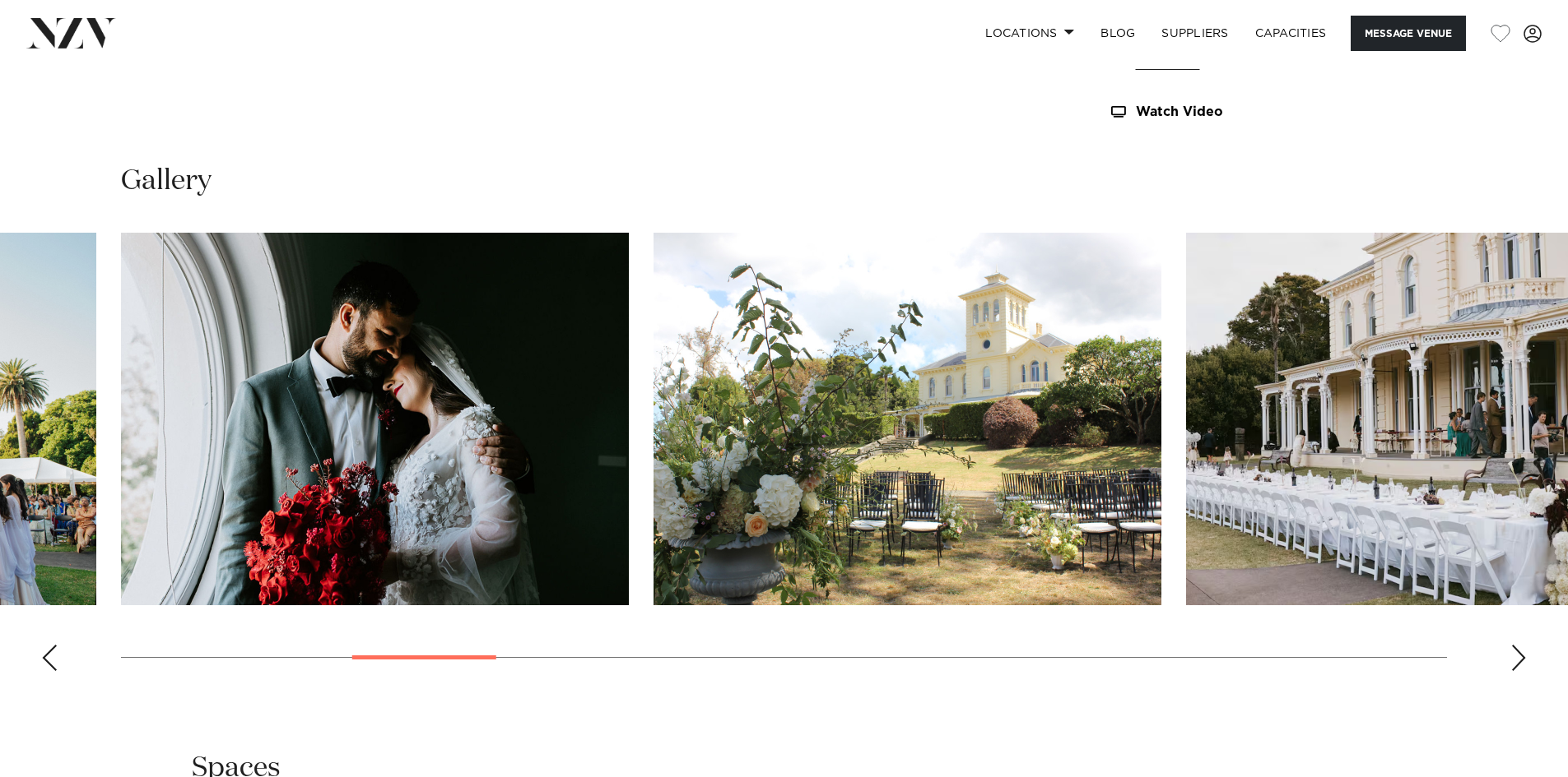
click at [1512, 658] on div "Next slide" at bounding box center [1518, 658] width 17 height 26
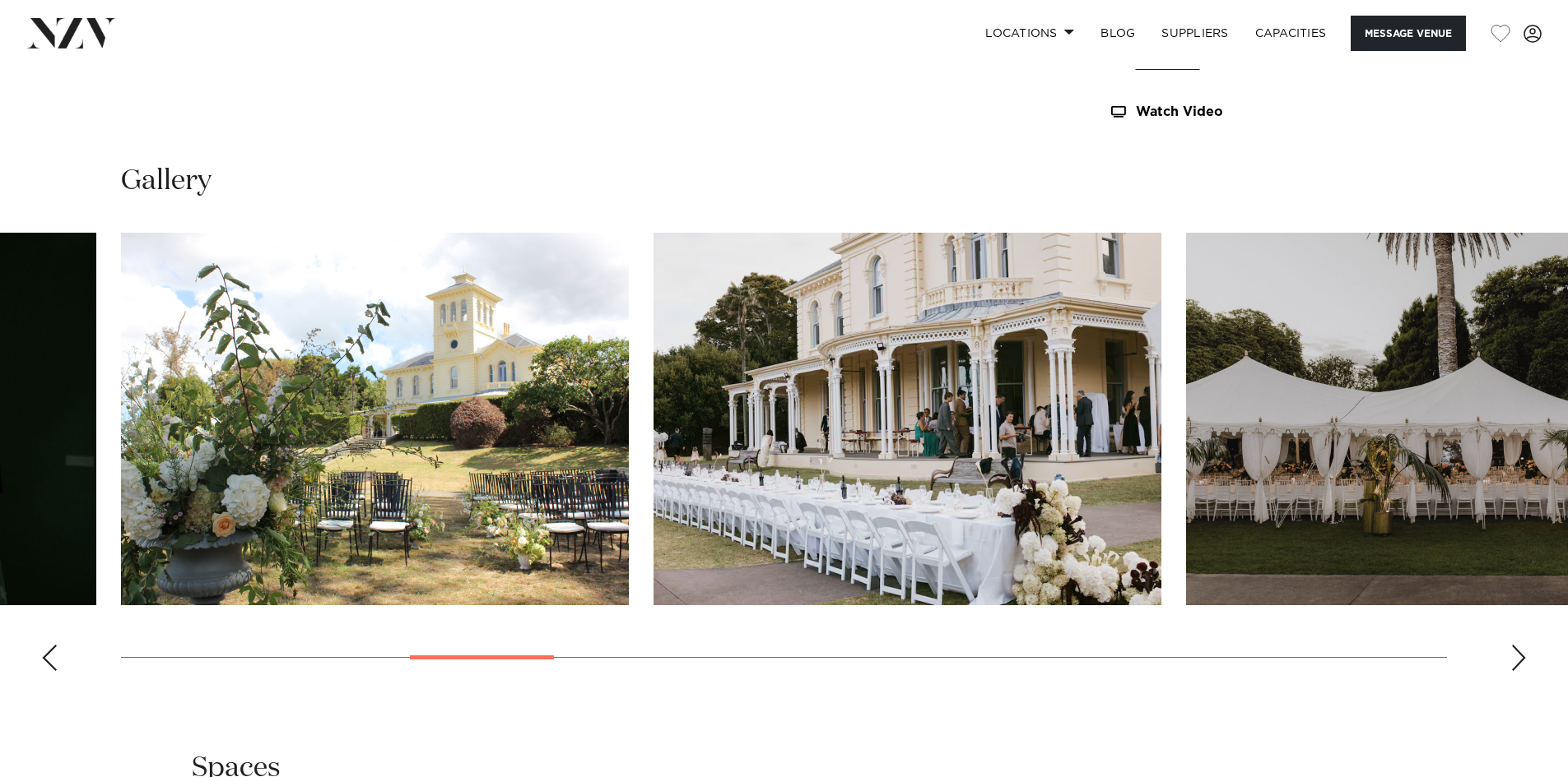
click at [1512, 658] on div "Next slide" at bounding box center [1518, 658] width 17 height 26
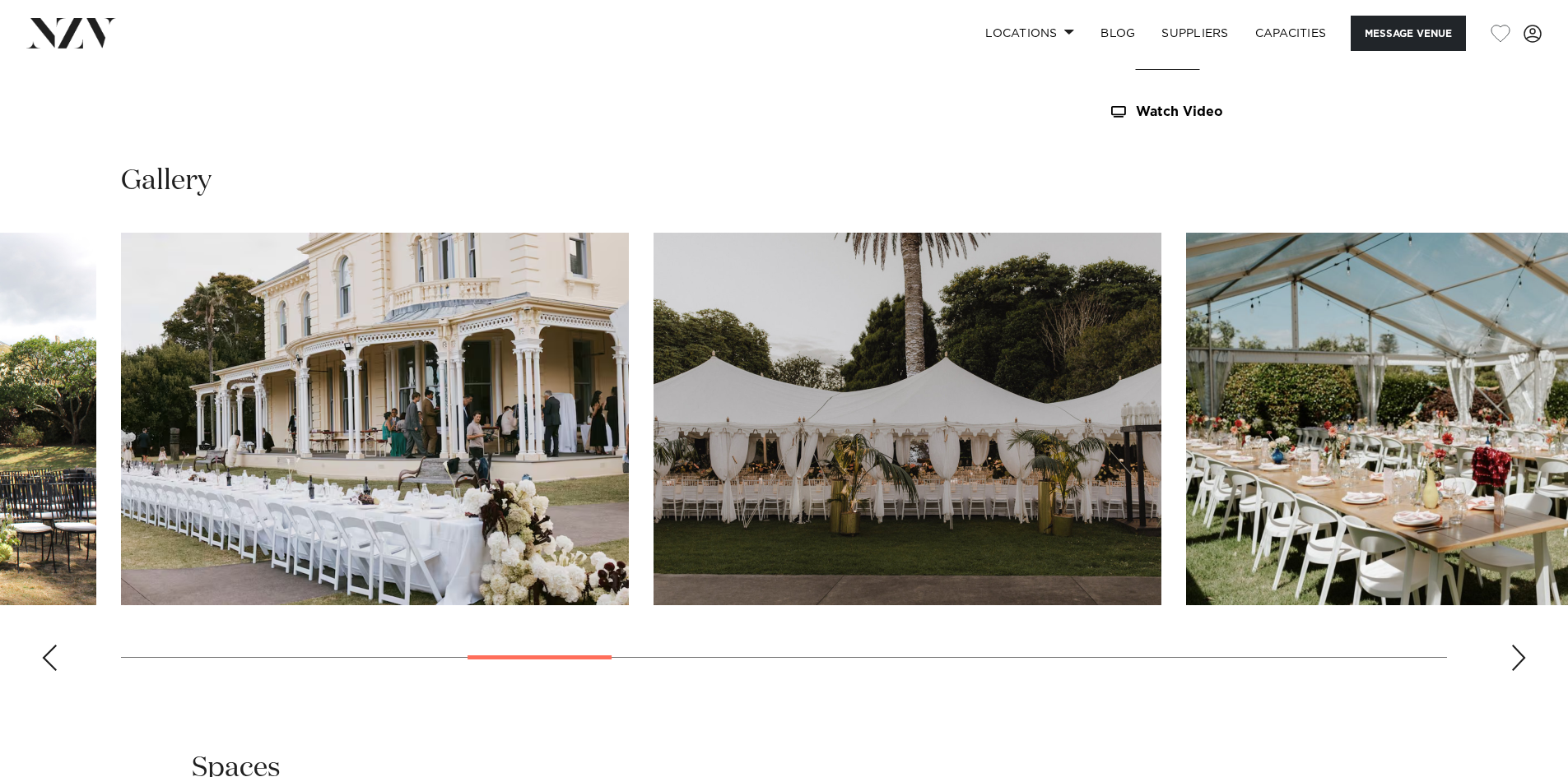
click at [1512, 658] on div "Next slide" at bounding box center [1518, 658] width 17 height 26
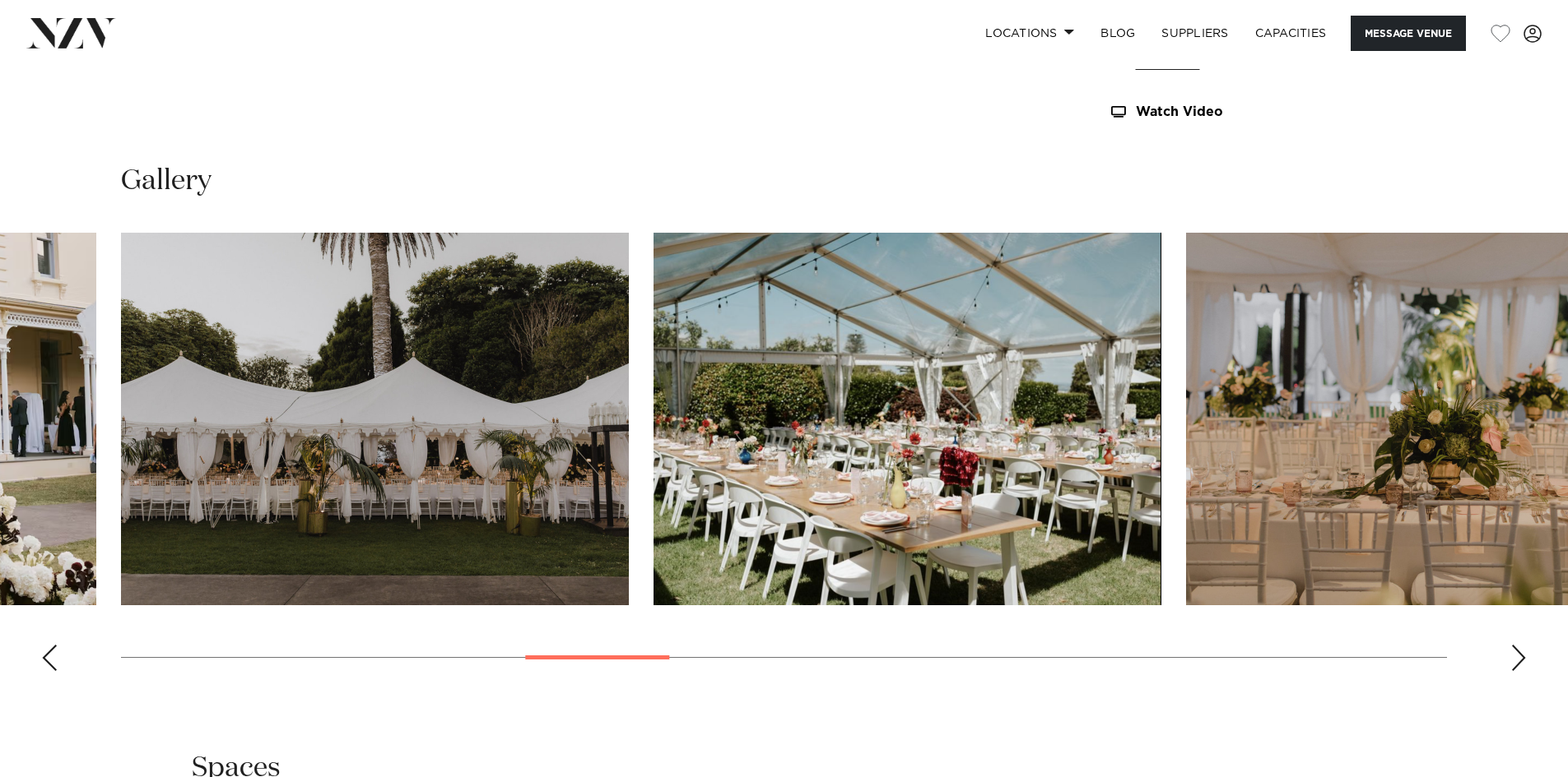
click at [1512, 658] on div "Next slide" at bounding box center [1518, 658] width 17 height 26
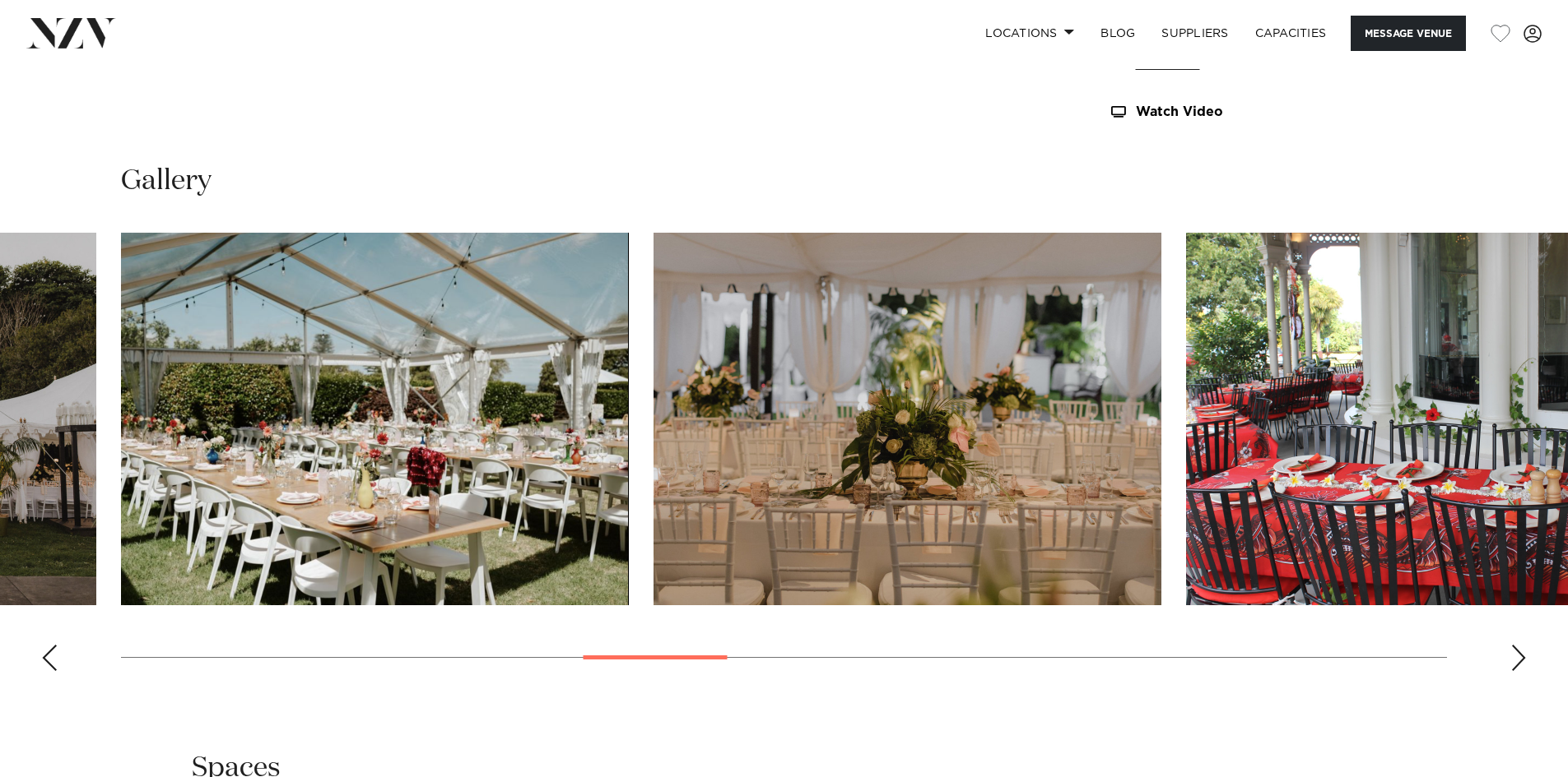
click at [1512, 658] on div "Next slide" at bounding box center [1518, 658] width 17 height 26
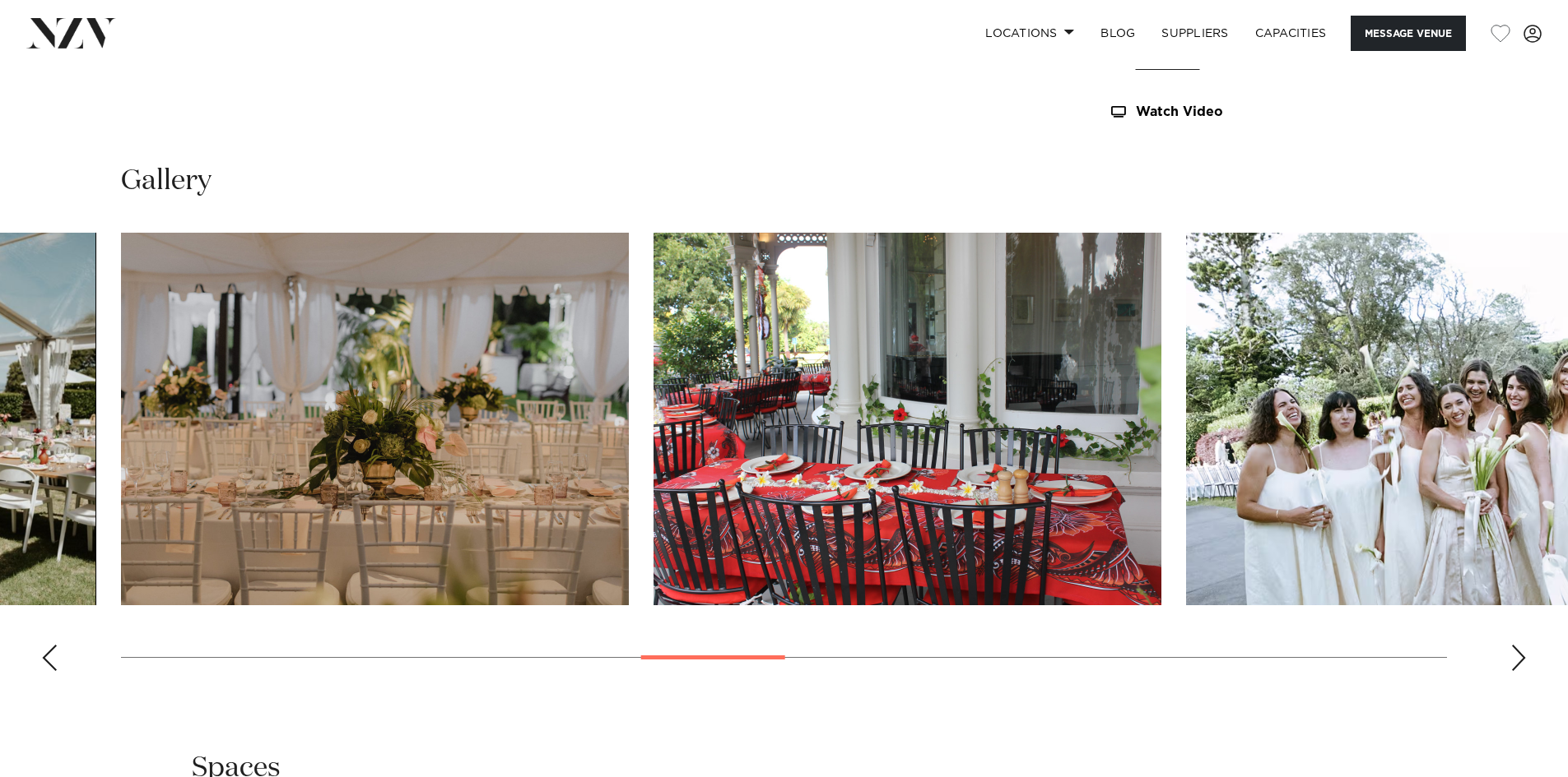
click at [1512, 658] on div "Next slide" at bounding box center [1518, 658] width 17 height 26
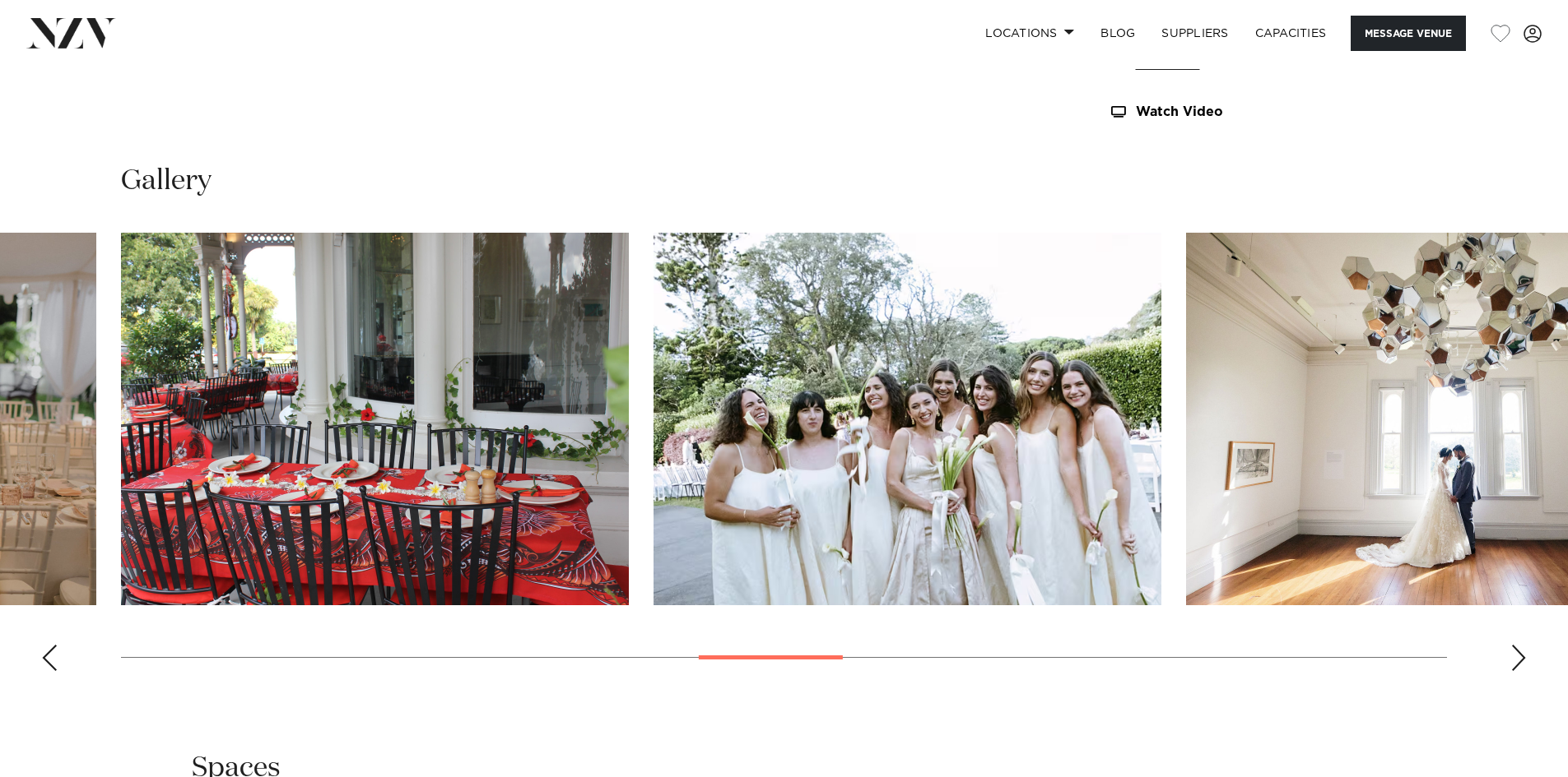
click at [1512, 658] on div "Next slide" at bounding box center [1518, 658] width 17 height 26
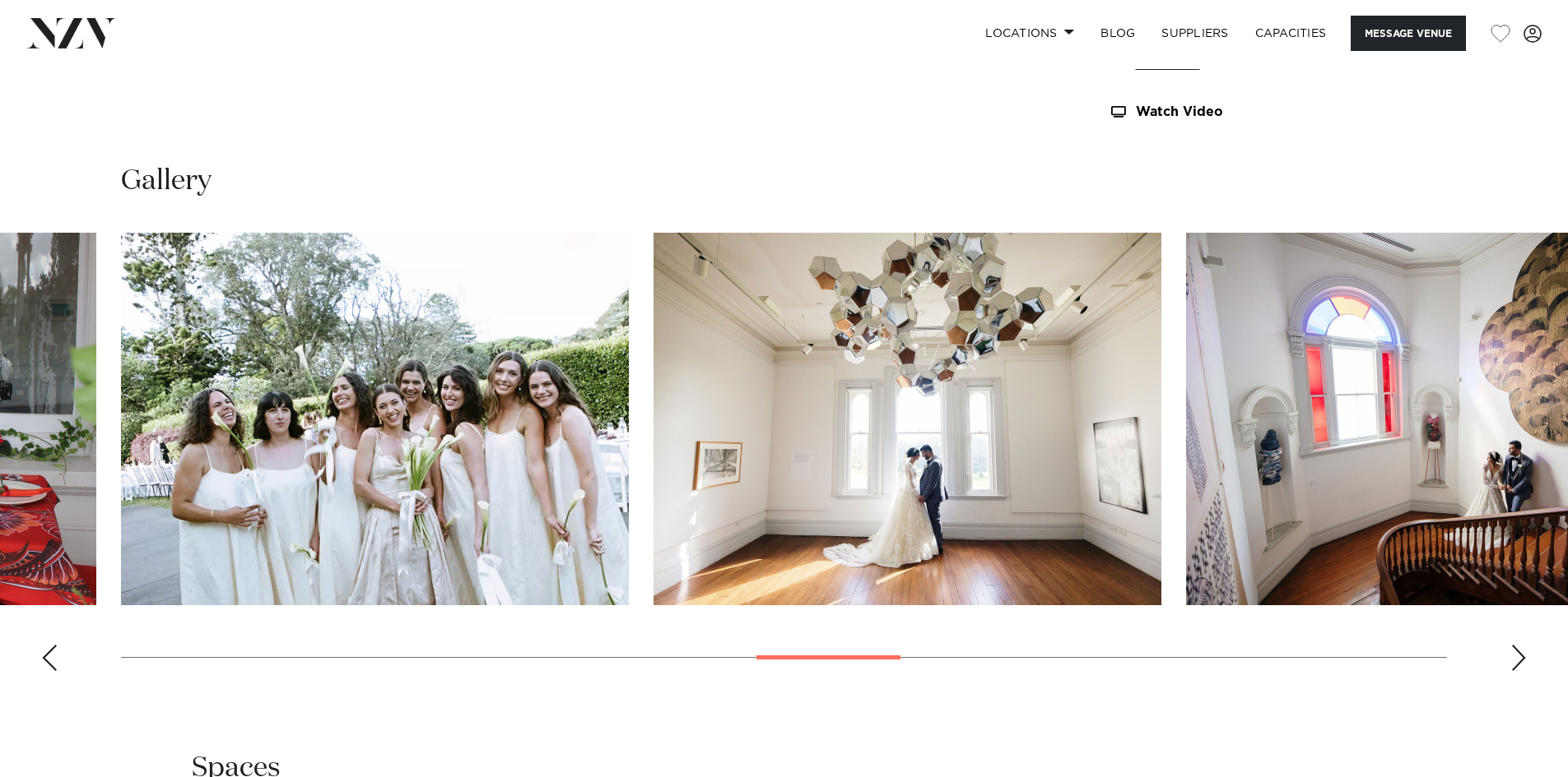
click at [1512, 658] on div "Next slide" at bounding box center [1518, 658] width 17 height 26
